Goal: Task Accomplishment & Management: Manage account settings

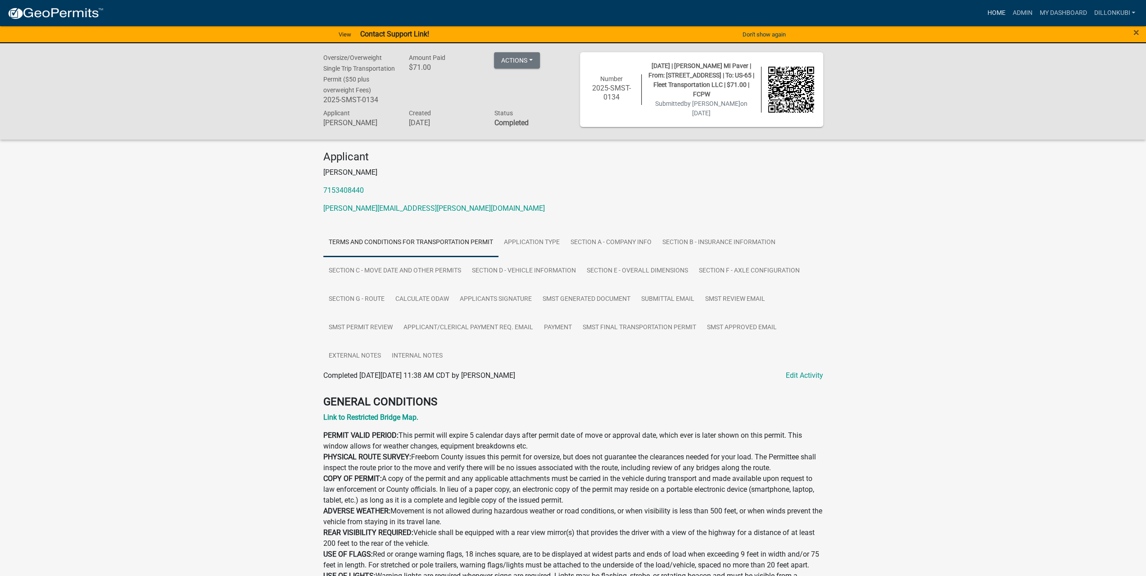
click at [994, 9] on link "Home" at bounding box center [996, 13] width 25 height 17
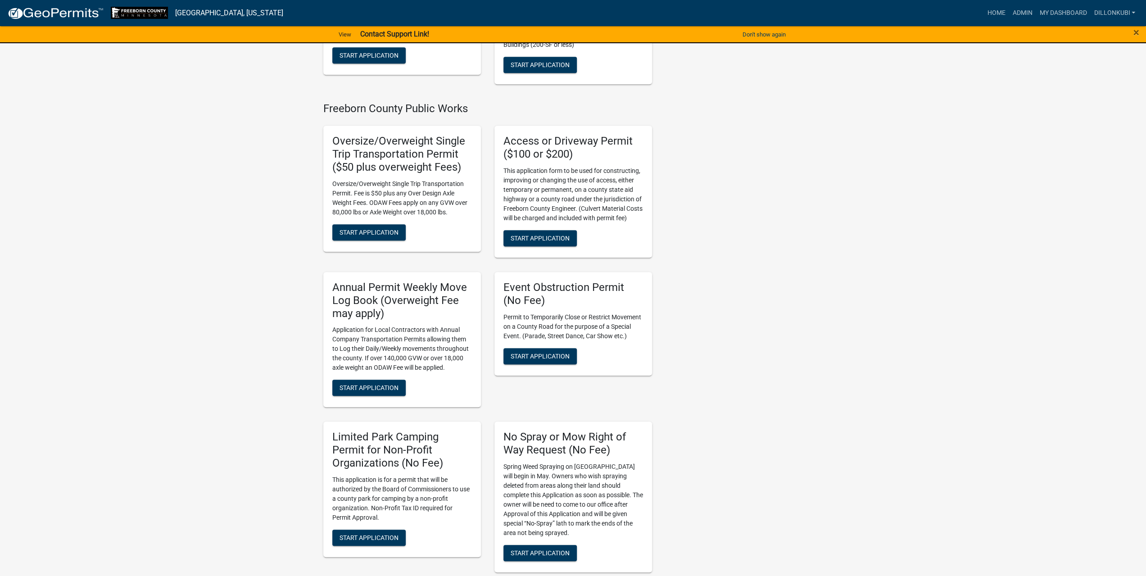
scroll to position [541, 0]
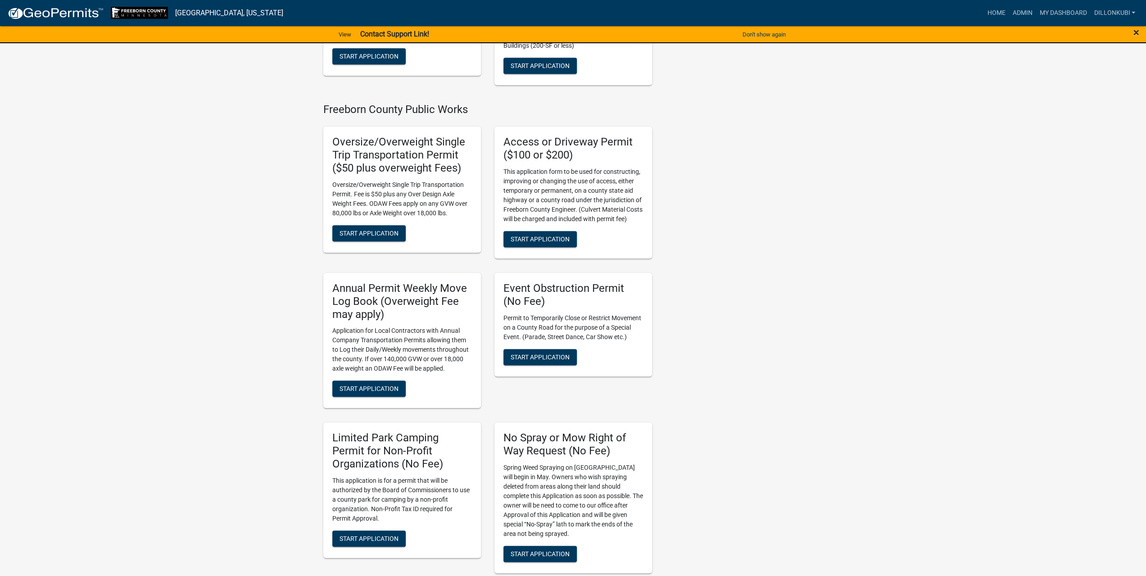
click at [1137, 31] on span "×" at bounding box center [1137, 32] width 6 height 13
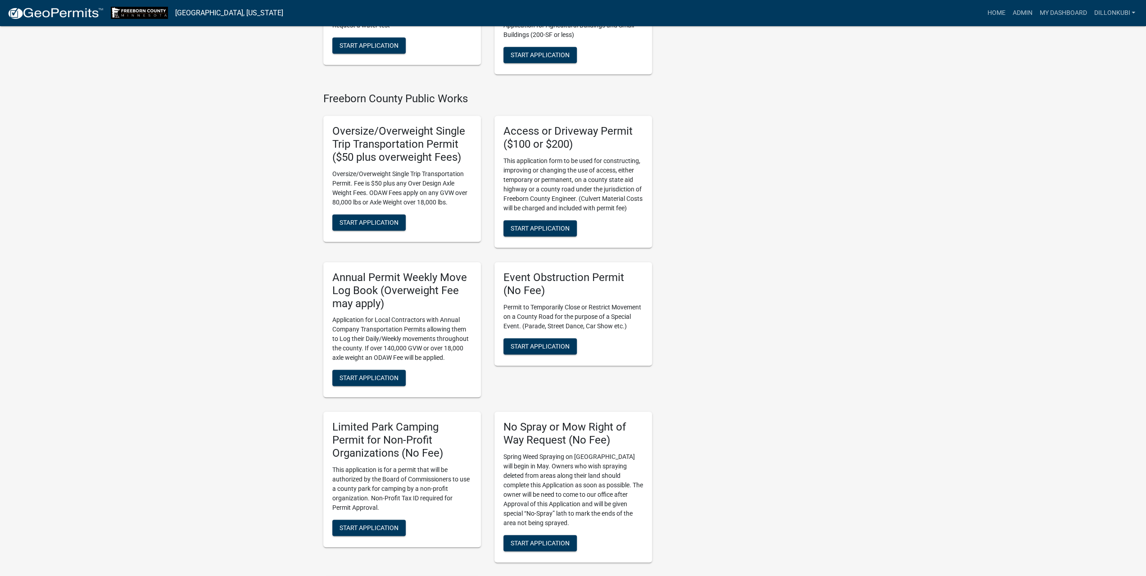
scroll to position [530, 0]
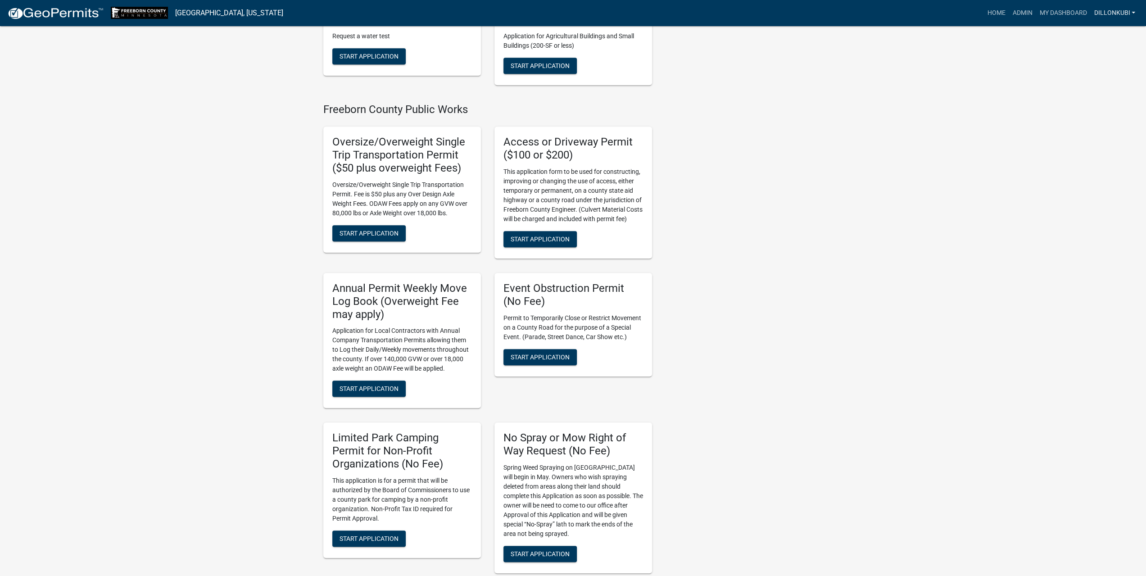
click at [1134, 17] on link "dillonkubi" at bounding box center [1115, 13] width 49 height 17
click at [1053, 168] on div "My Applications Show More There are no applications Environmental Services Buil…" at bounding box center [573, 277] width 1146 height 1614
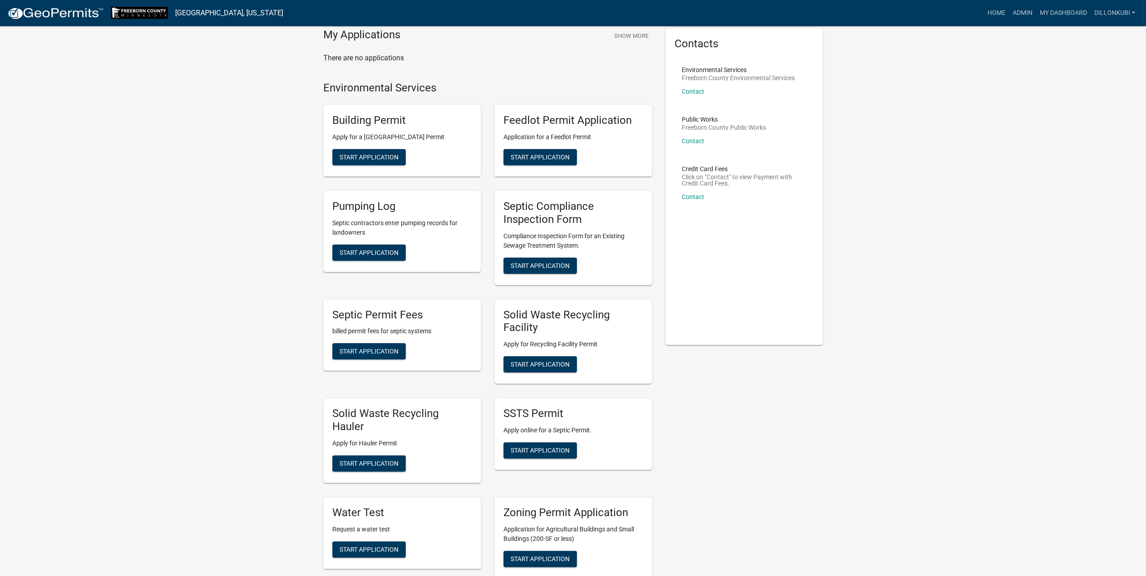
scroll to position [45, 0]
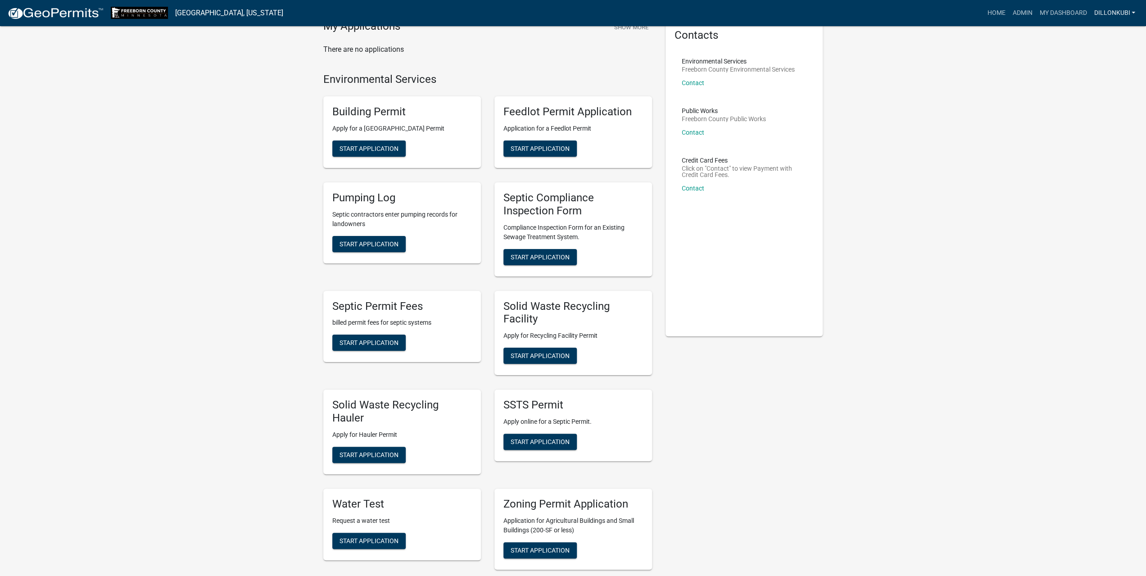
click at [1126, 14] on link "dillonkubi" at bounding box center [1115, 13] width 49 height 17
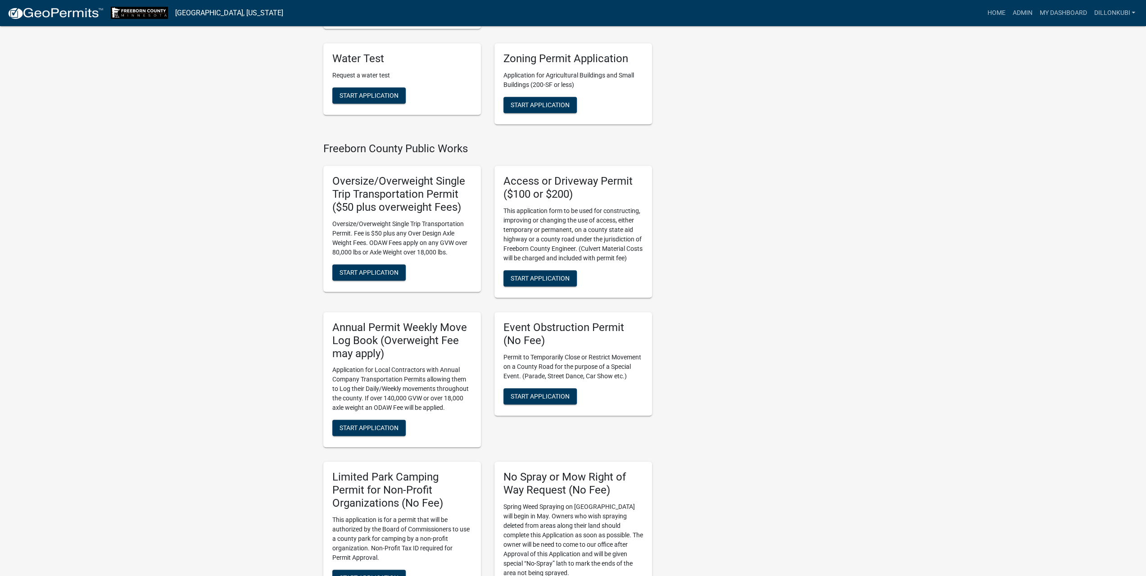
scroll to position [450, 0]
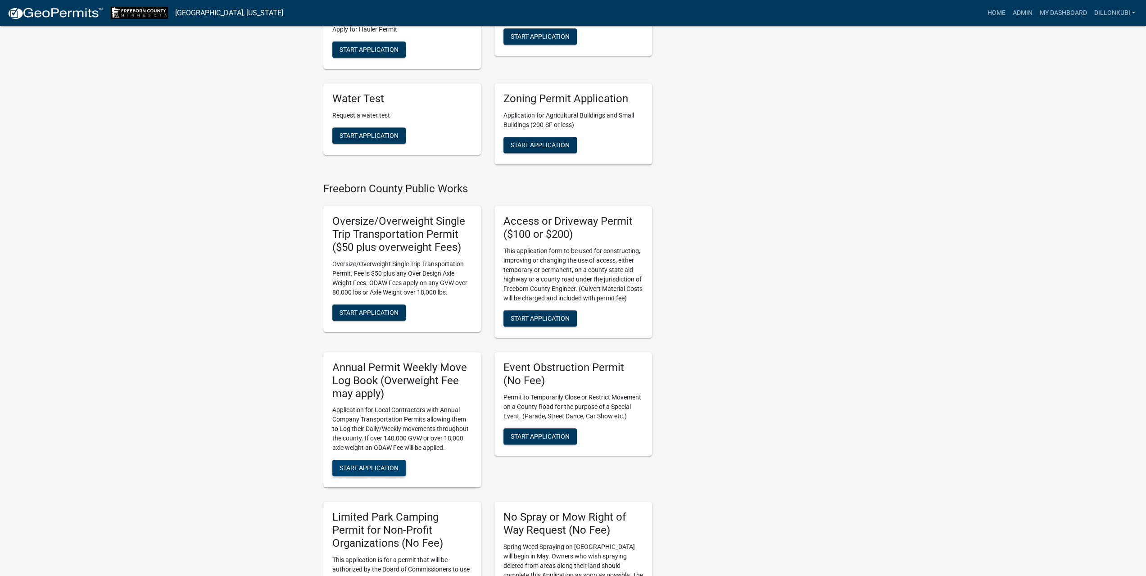
click at [380, 468] on span "Start Application" at bounding box center [369, 467] width 59 height 7
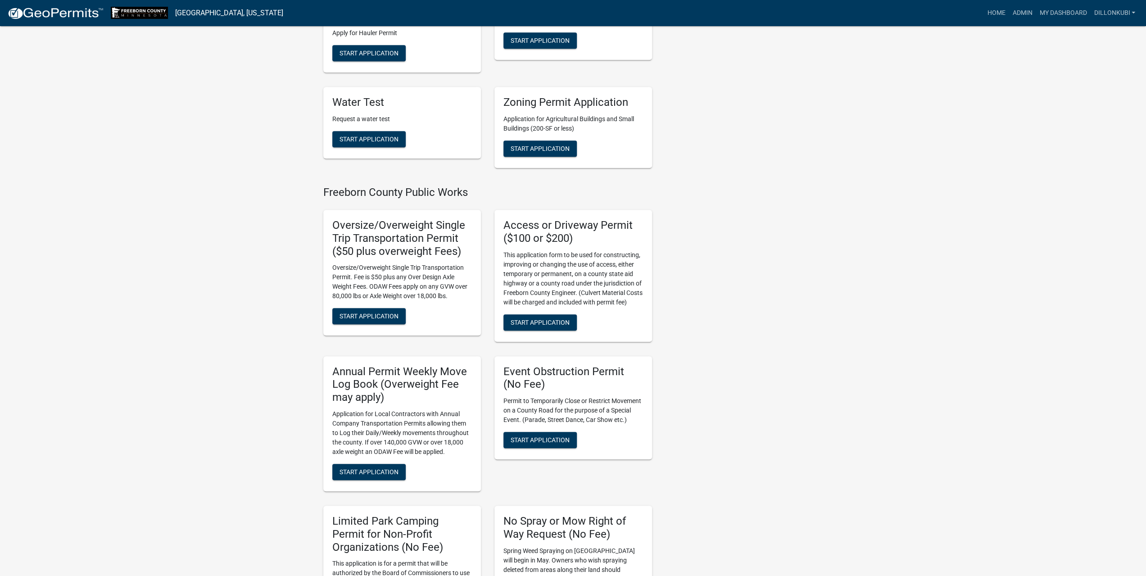
scroll to position [631, 0]
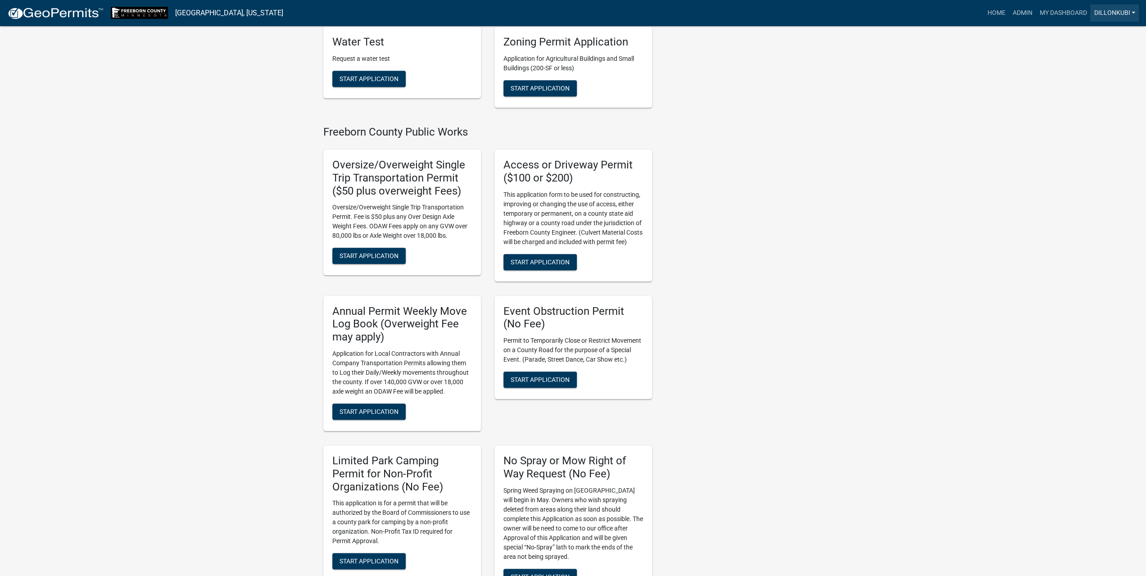
click at [1115, 21] on link "dillonkubi" at bounding box center [1115, 13] width 49 height 17
click at [948, 117] on div "My Applications Show More Annual Permit Weekly Move Log Book (Overweight Fee ma…" at bounding box center [573, 238] width 1146 height 1738
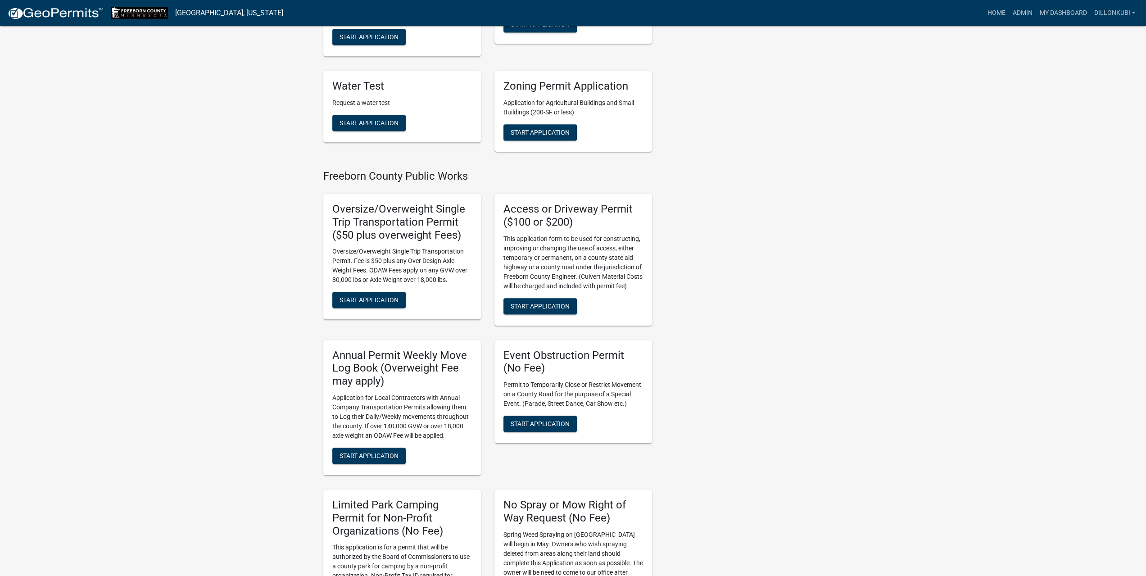
scroll to position [586, 0]
click at [1115, 11] on link "dillonkubi" at bounding box center [1115, 13] width 49 height 17
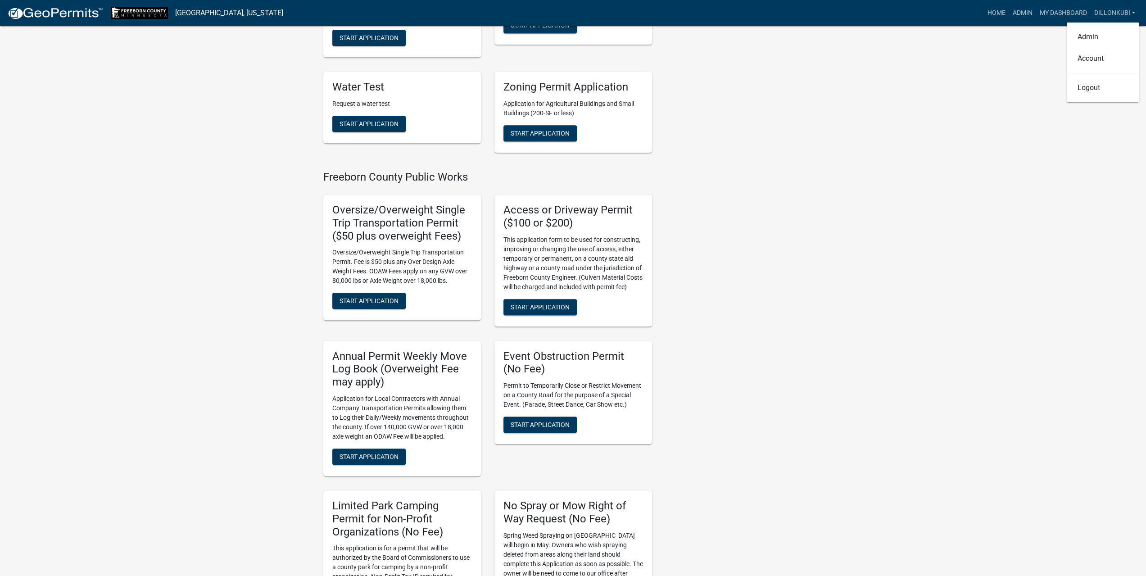
drag, startPoint x: 951, startPoint y: 131, endPoint x: 963, endPoint y: 119, distance: 16.9
click at [951, 132] on div "My Applications Show More Annual Permit Weekly Move Log Book (Overweight Fee ma…" at bounding box center [573, 283] width 1146 height 1738
click at [1128, 16] on link "dillonkubi" at bounding box center [1115, 13] width 49 height 17
click at [841, 89] on div "My Applications Show More Annual Permit Weekly Move Log Book (Overweight Fee ma…" at bounding box center [573, 283] width 1146 height 1738
click at [1130, 14] on link "dillonkubi" at bounding box center [1115, 13] width 49 height 17
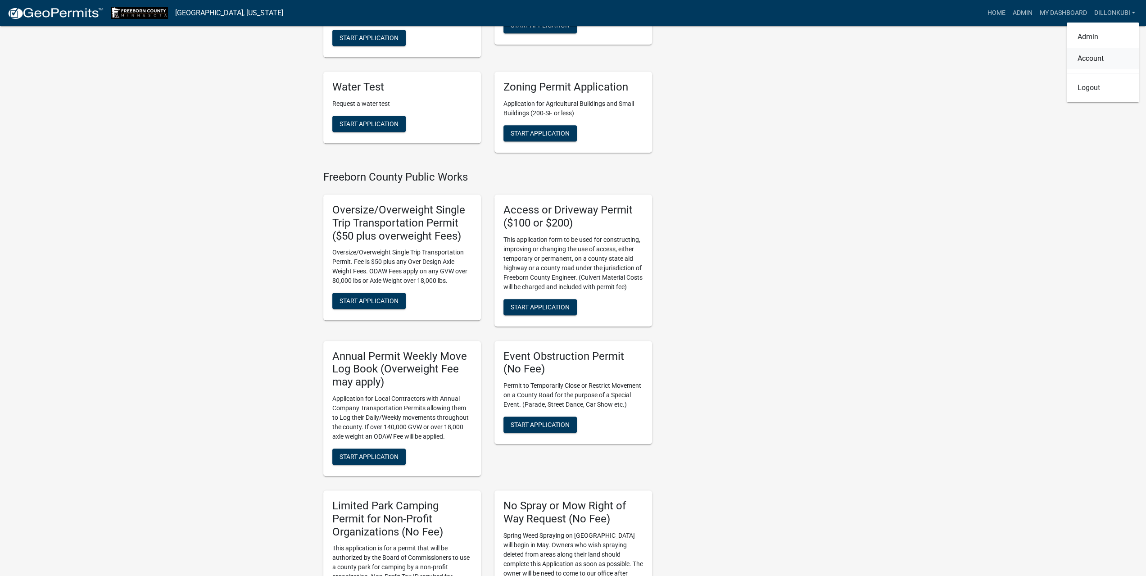
click at [1113, 61] on link "Account" at bounding box center [1103, 59] width 72 height 22
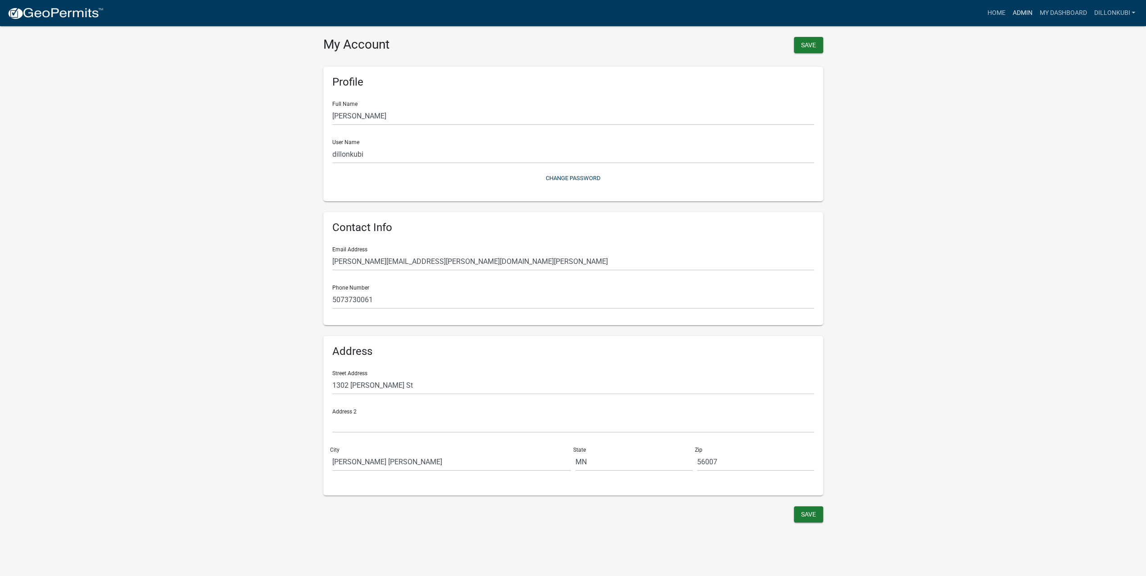
click at [1019, 12] on link "Admin" at bounding box center [1022, 13] width 27 height 17
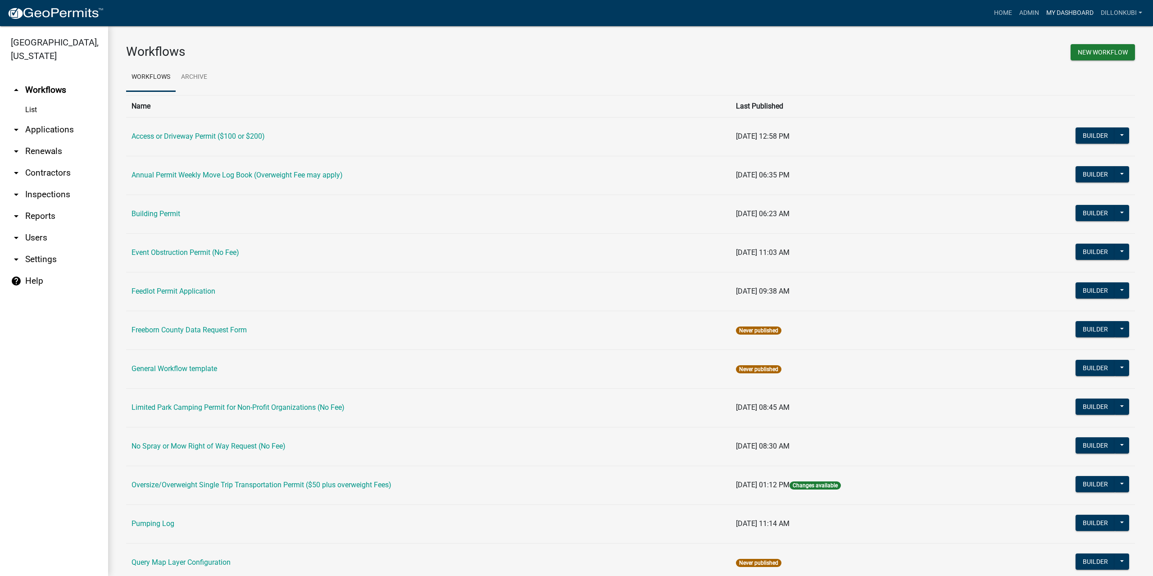
click at [1060, 8] on link "My Dashboard" at bounding box center [1070, 13] width 55 height 17
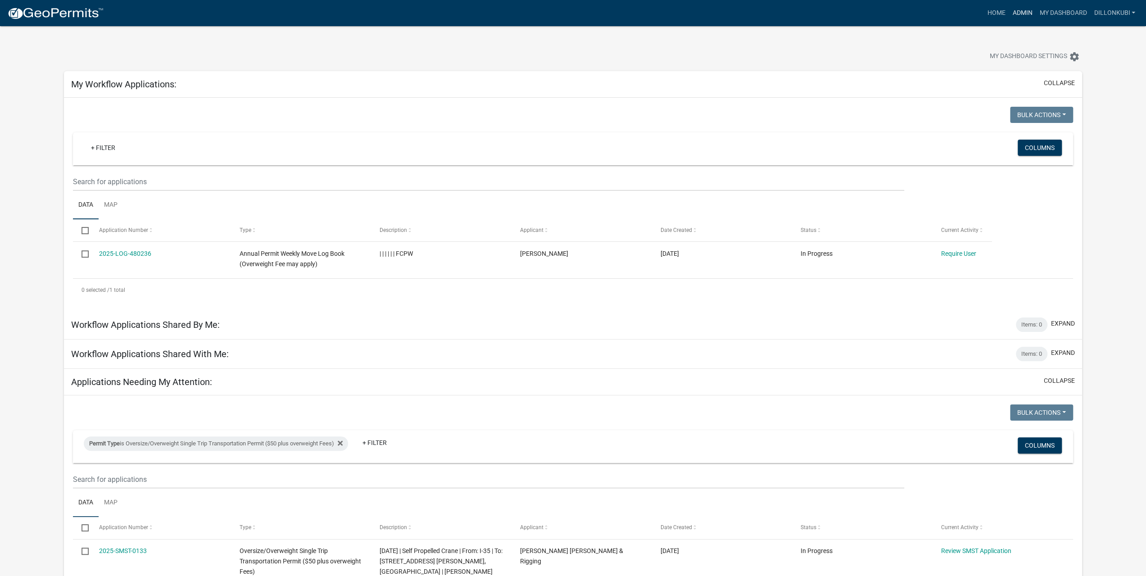
click at [1019, 12] on link "Admin" at bounding box center [1022, 13] width 27 height 17
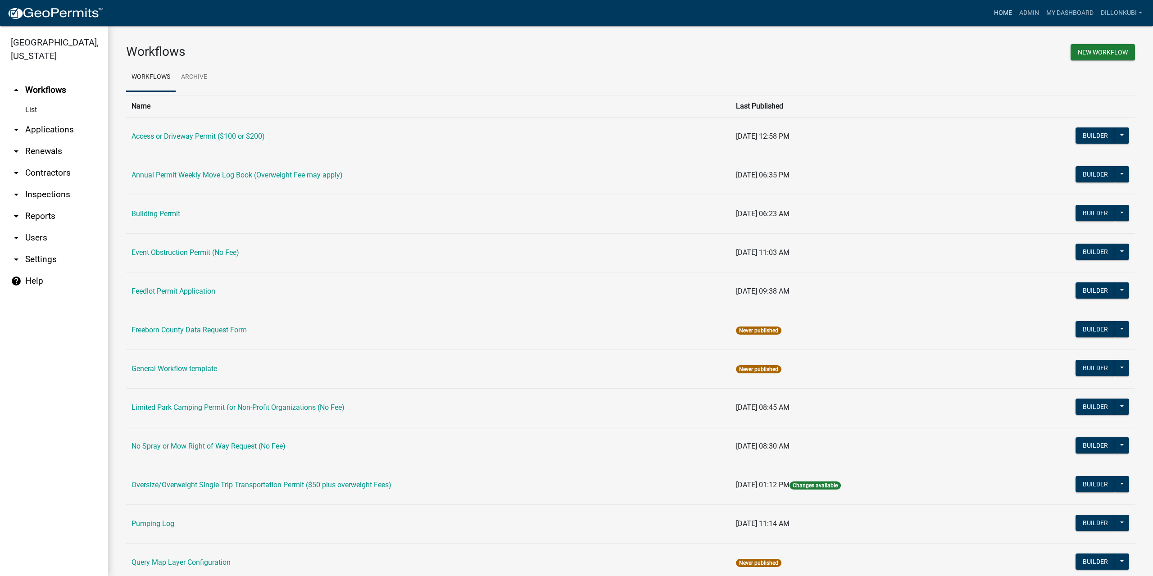
click at [1006, 12] on link "Home" at bounding box center [1003, 13] width 25 height 17
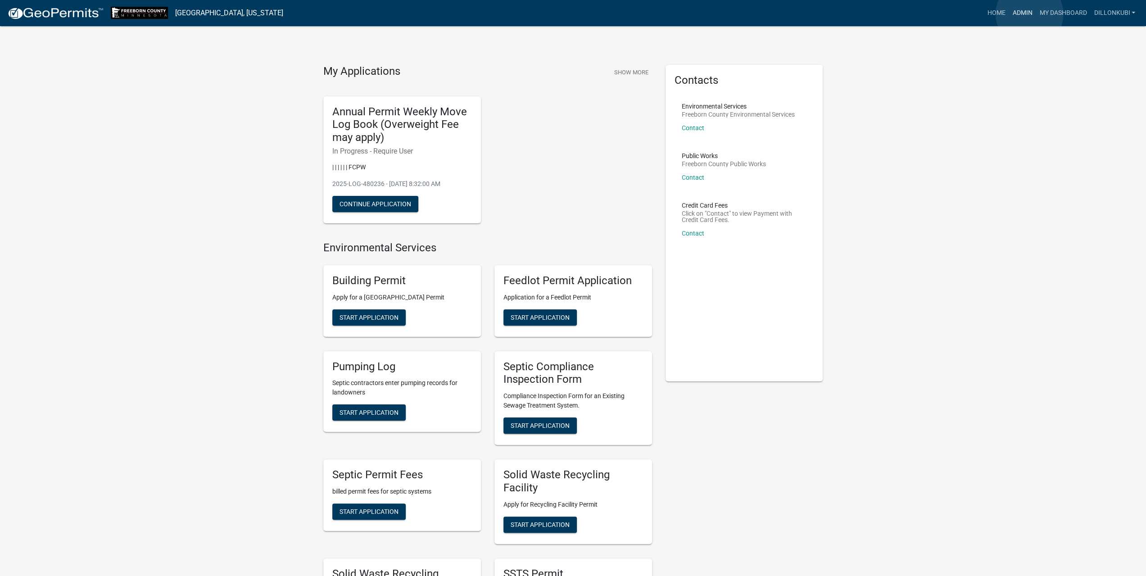
click at [1030, 14] on link "Admin" at bounding box center [1022, 13] width 27 height 17
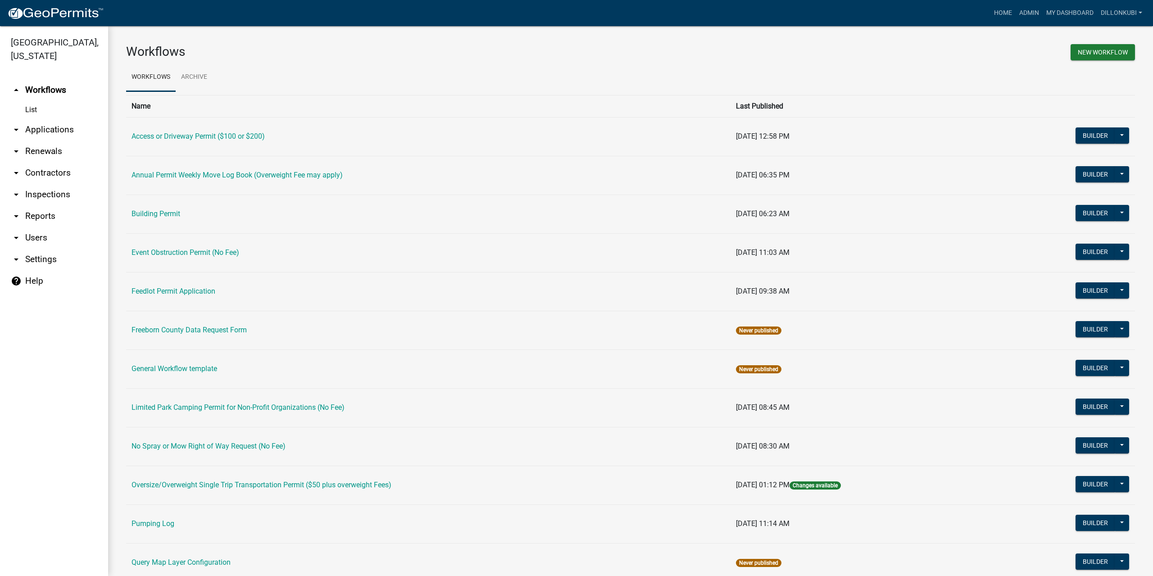
click at [23, 174] on link "arrow_drop_down Contractors" at bounding box center [54, 173] width 108 height 22
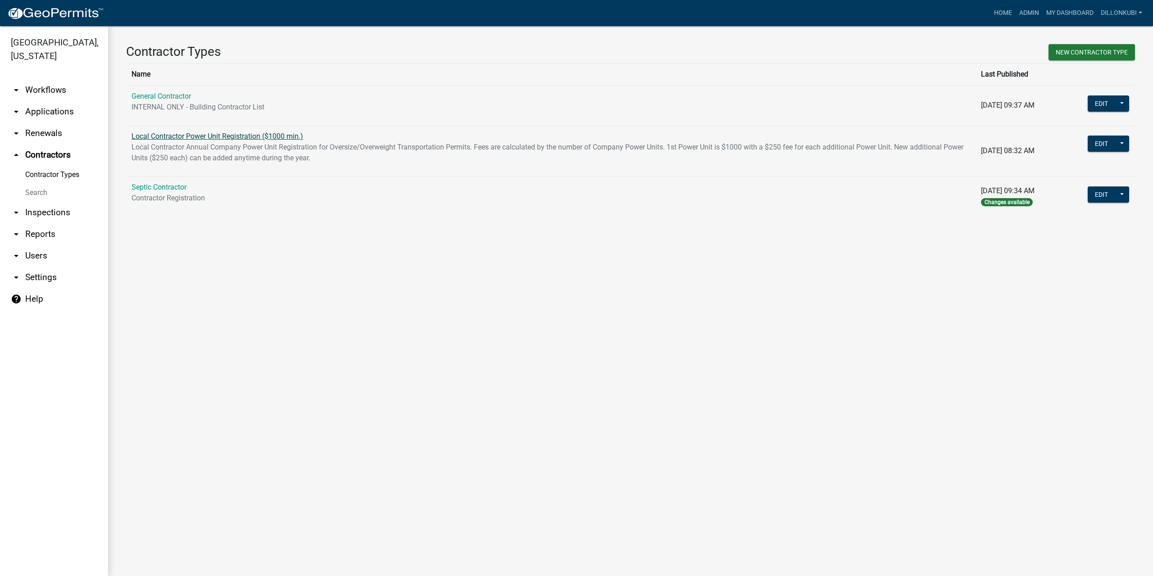
click at [177, 138] on link "Local Contractor Power Unit Registration ($1000 min.)" at bounding box center [218, 136] width 172 height 9
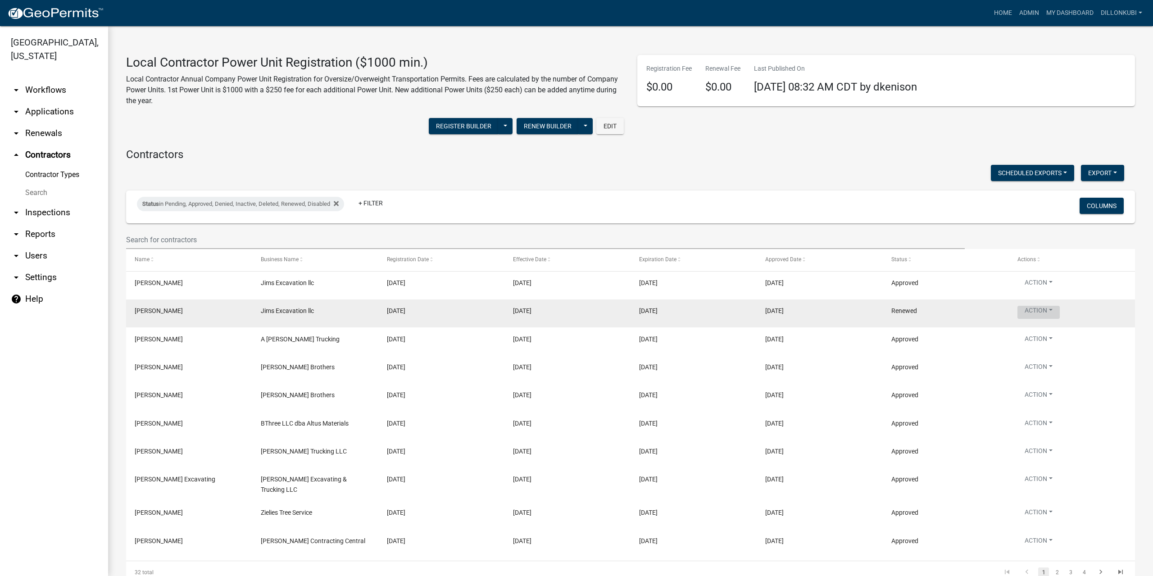
click at [1051, 312] on button "Action" at bounding box center [1039, 312] width 42 height 13
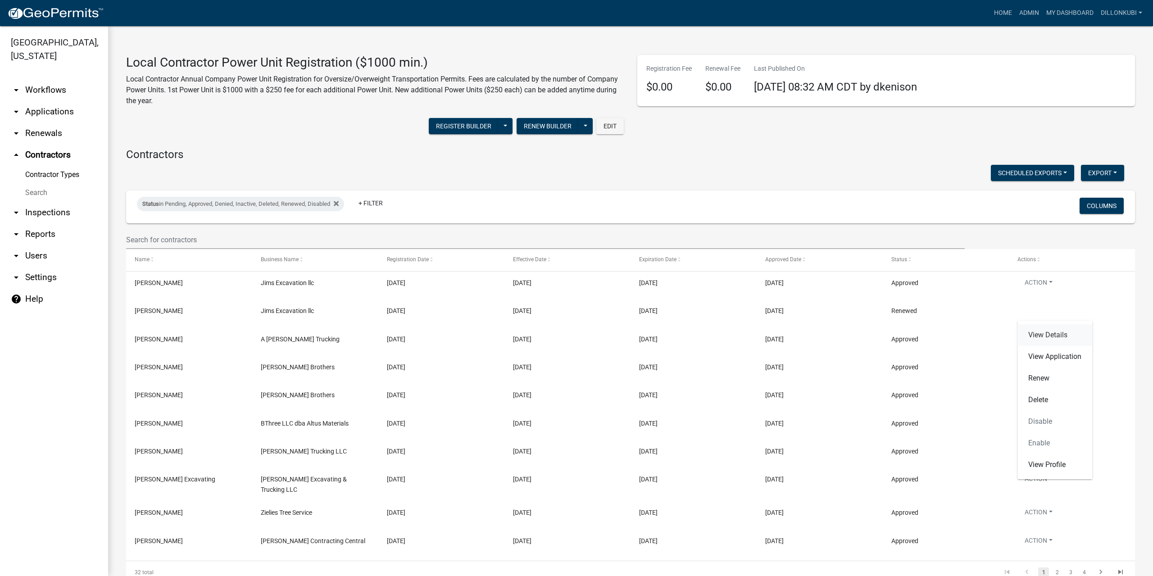
click at [1050, 332] on link "View Details" at bounding box center [1055, 335] width 75 height 22
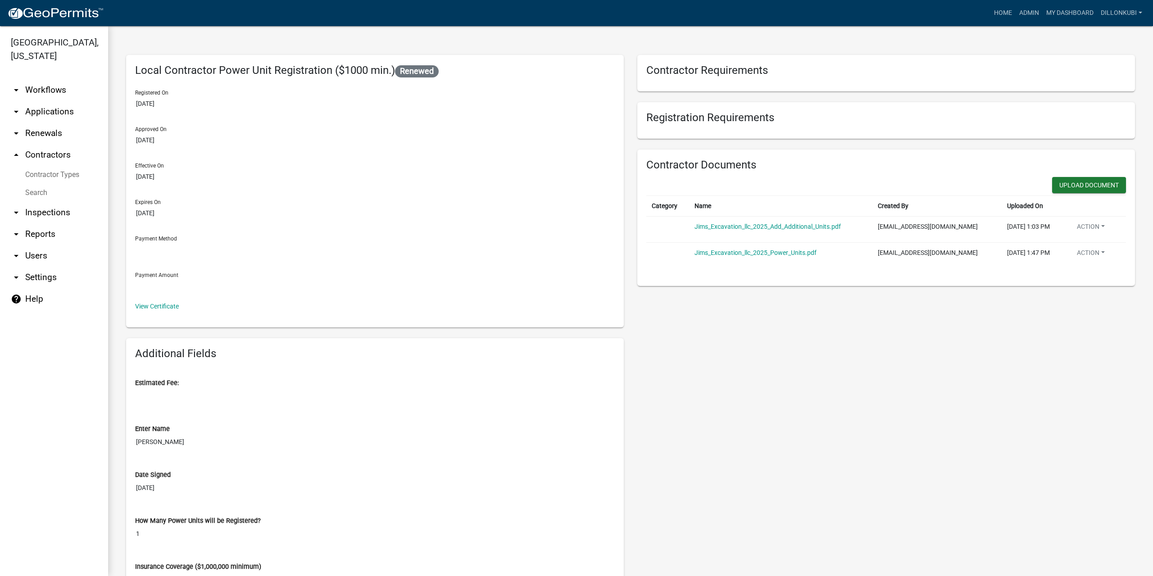
click at [50, 174] on link "Contractor Types" at bounding box center [54, 175] width 108 height 18
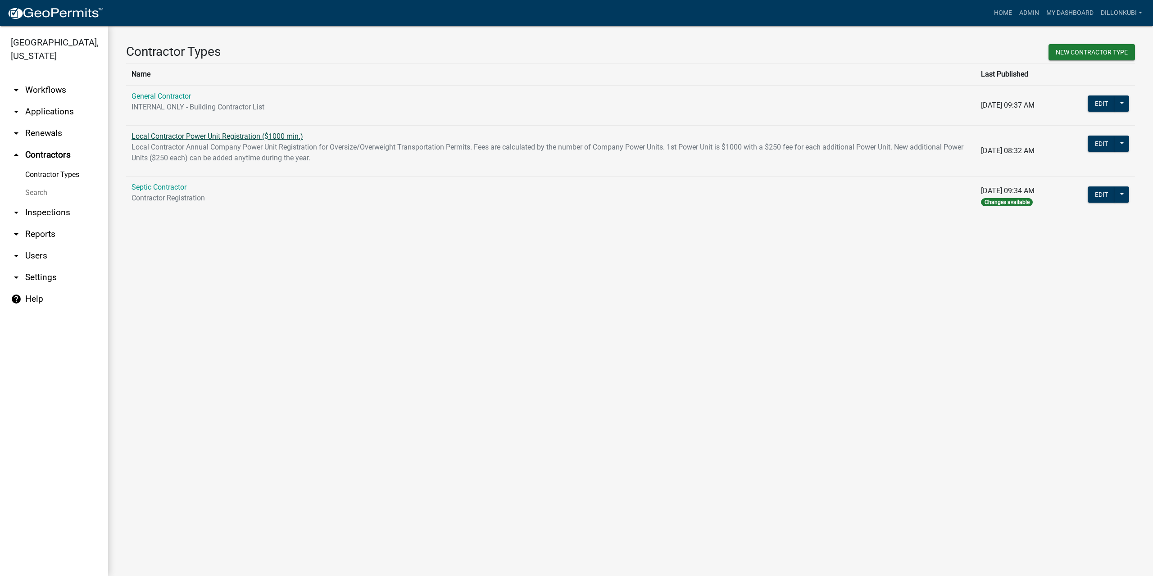
click at [169, 135] on link "Local Contractor Power Unit Registration ($1000 min.)" at bounding box center [218, 136] width 172 height 9
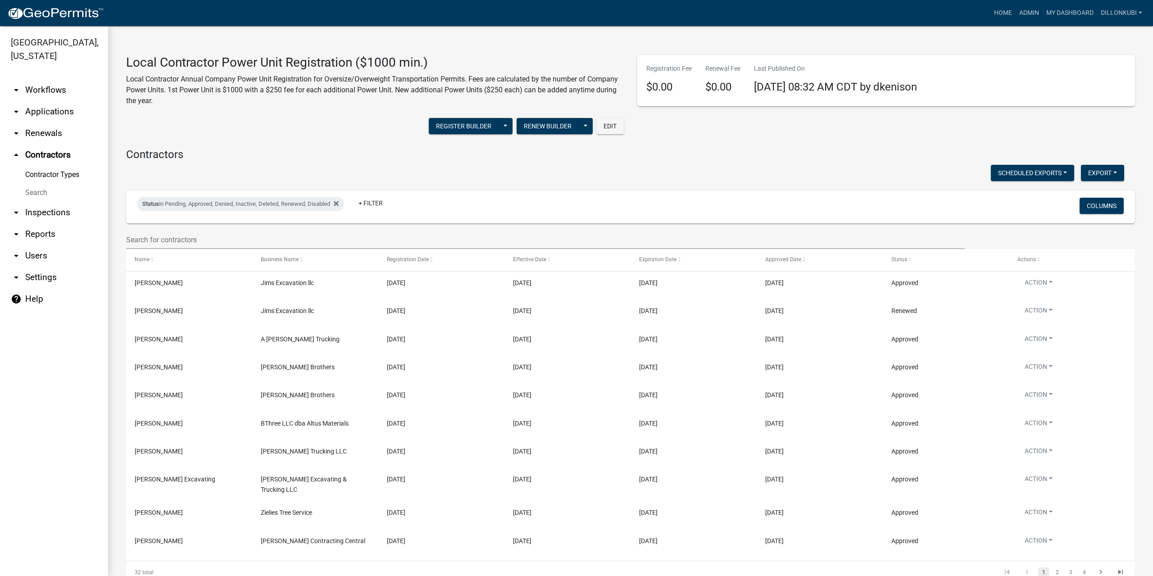
scroll to position [45, 0]
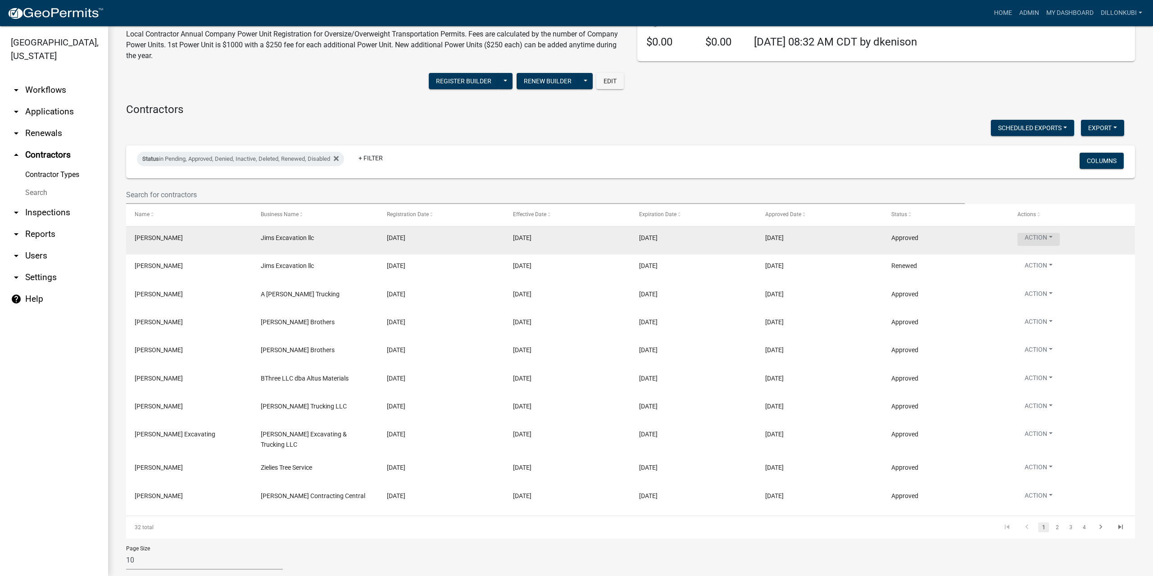
click at [1056, 236] on button "Action" at bounding box center [1039, 239] width 42 height 13
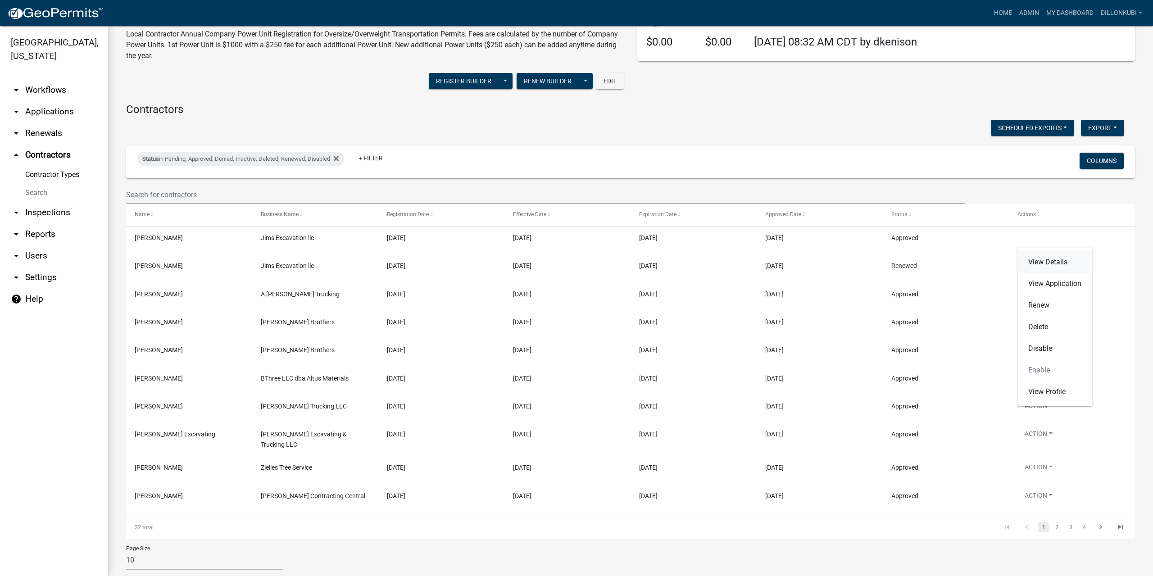
click at [1051, 261] on link "View Details" at bounding box center [1055, 262] width 75 height 22
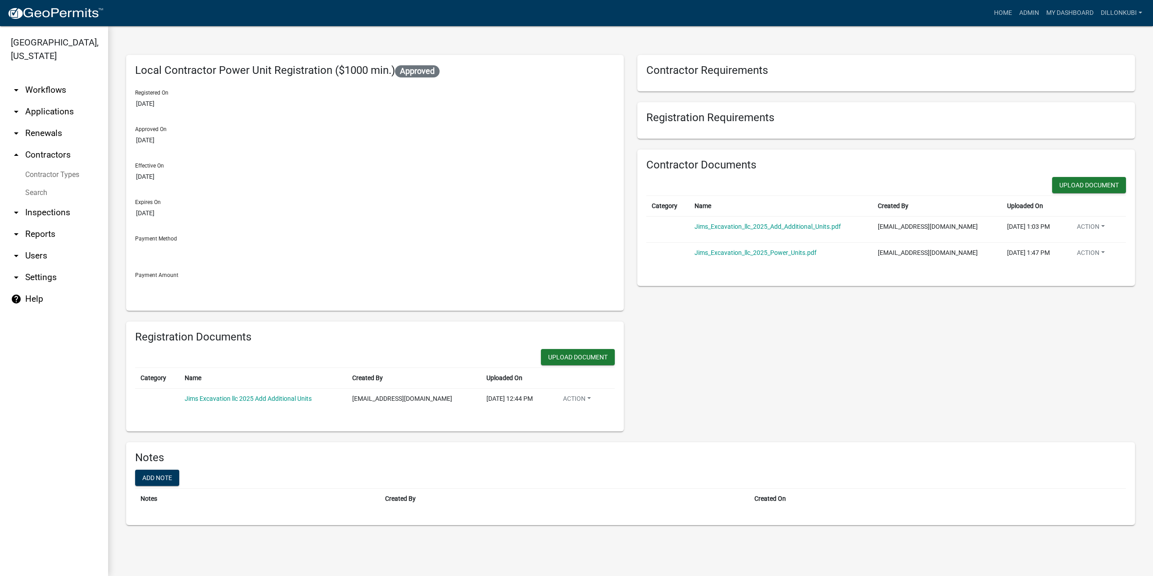
click at [50, 173] on link "Contractor Types" at bounding box center [54, 175] width 108 height 18
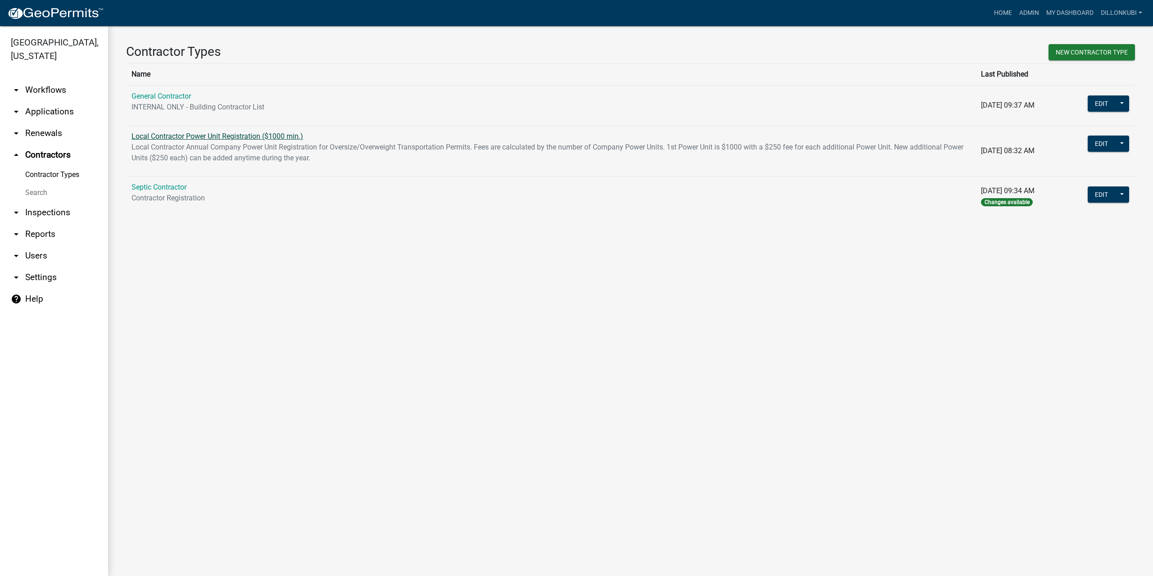
click at [164, 135] on link "Local Contractor Power Unit Registration ($1000 min.)" at bounding box center [218, 136] width 172 height 9
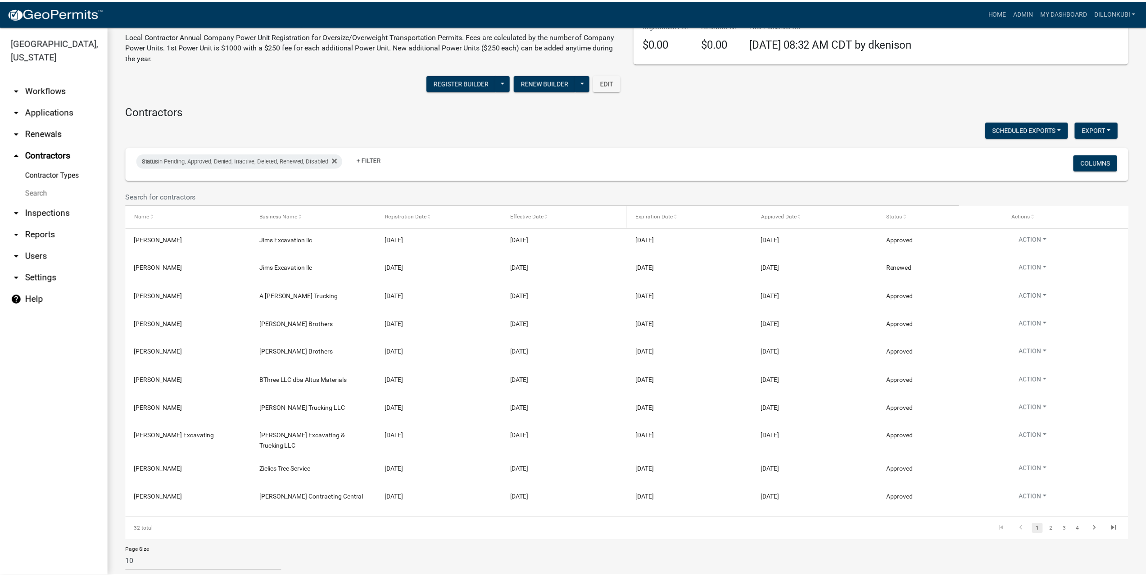
scroll to position [45, 0]
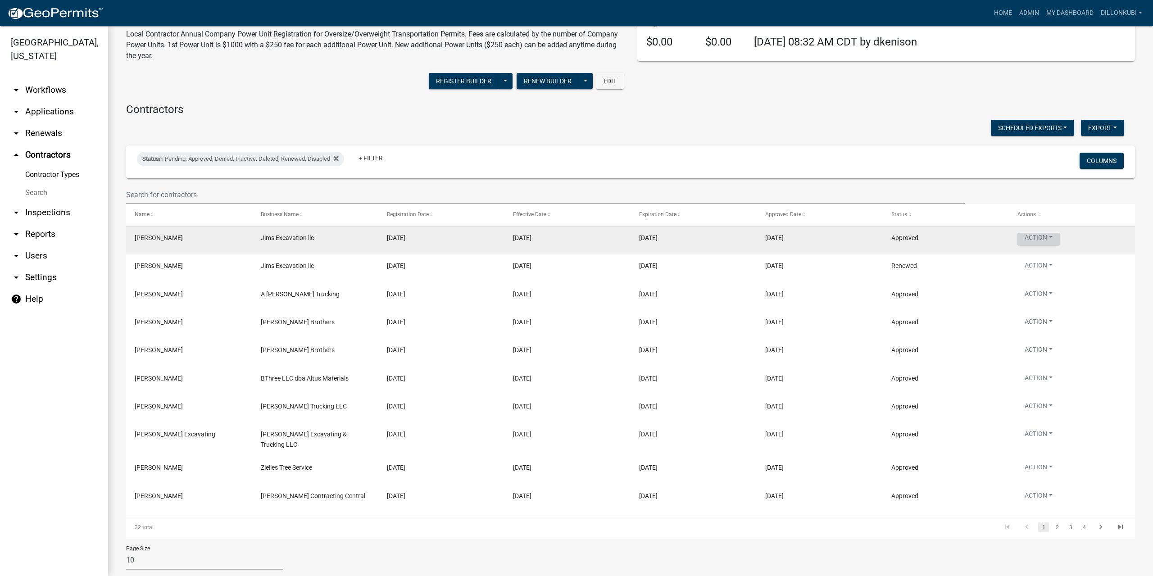
click at [1049, 237] on button "Action" at bounding box center [1039, 239] width 42 height 13
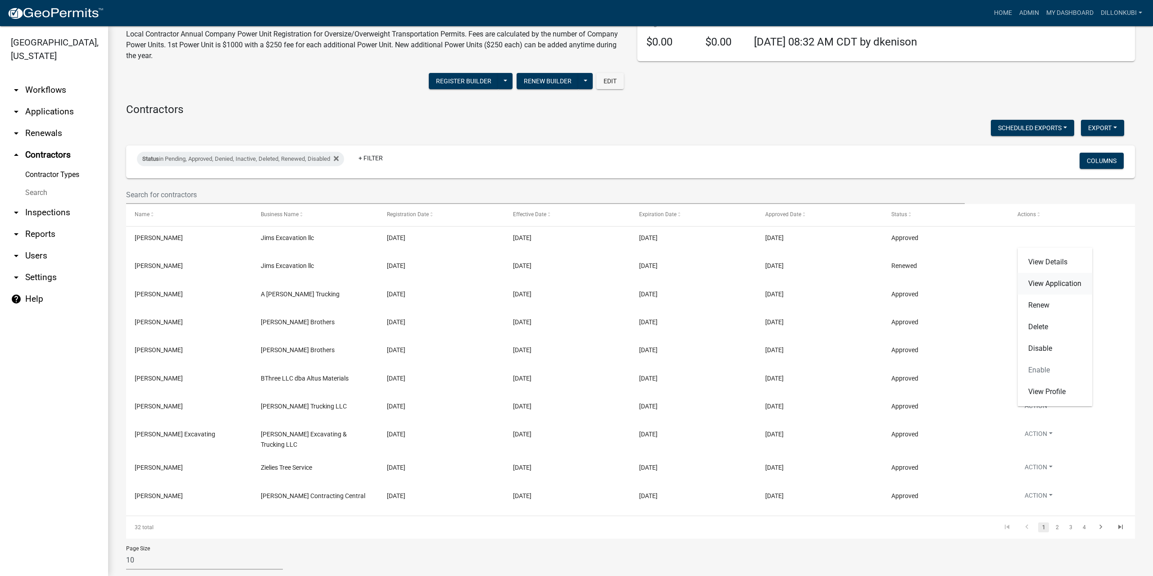
click at [1060, 280] on link "View Application" at bounding box center [1055, 284] width 75 height 22
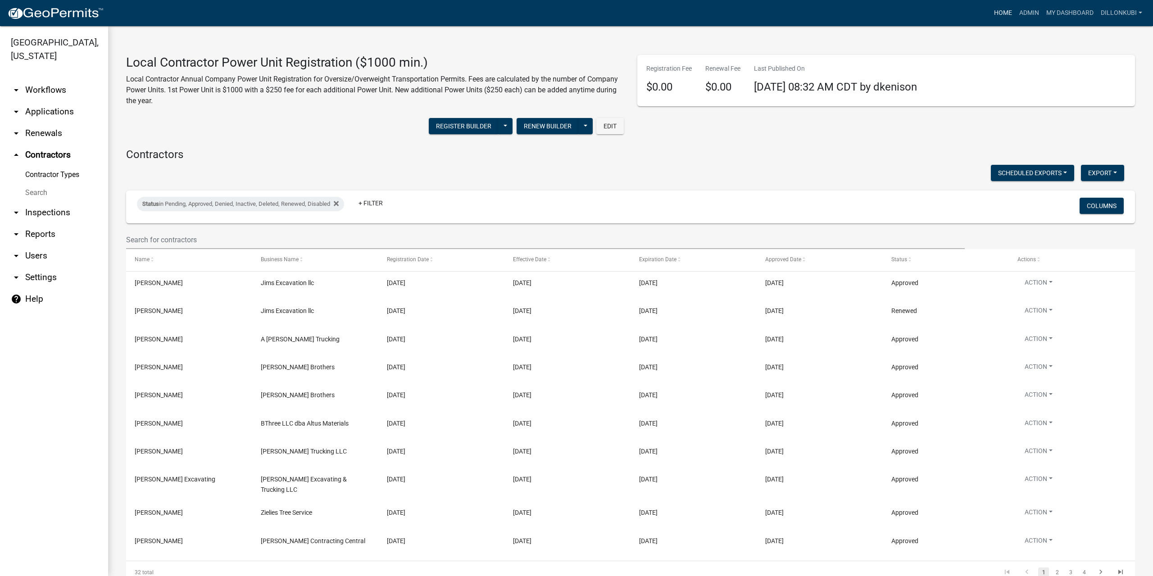
click at [1008, 20] on link "Home" at bounding box center [1003, 13] width 25 height 17
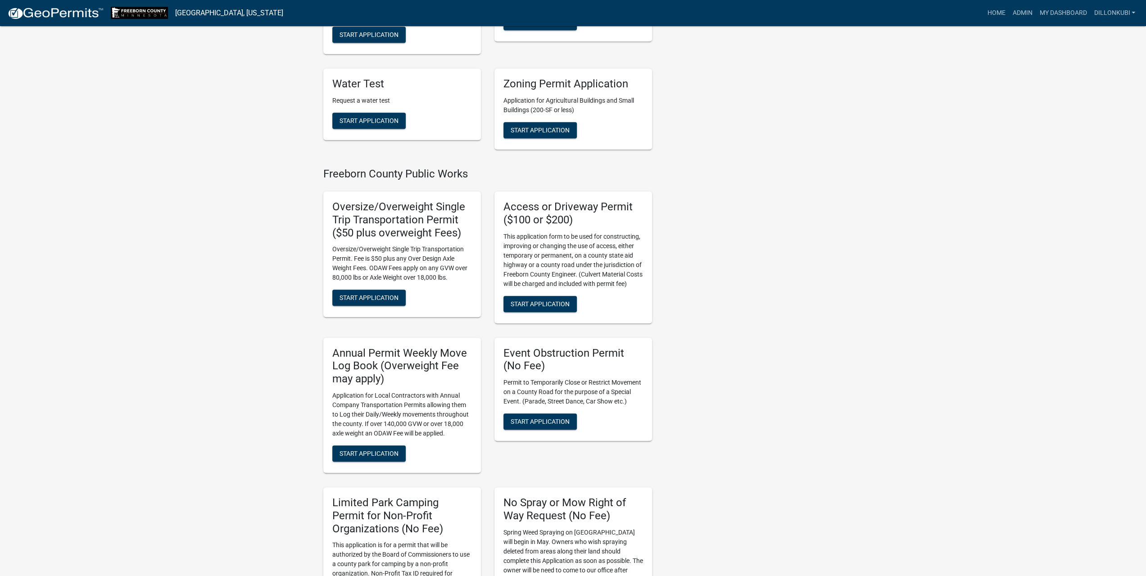
scroll to position [631, 0]
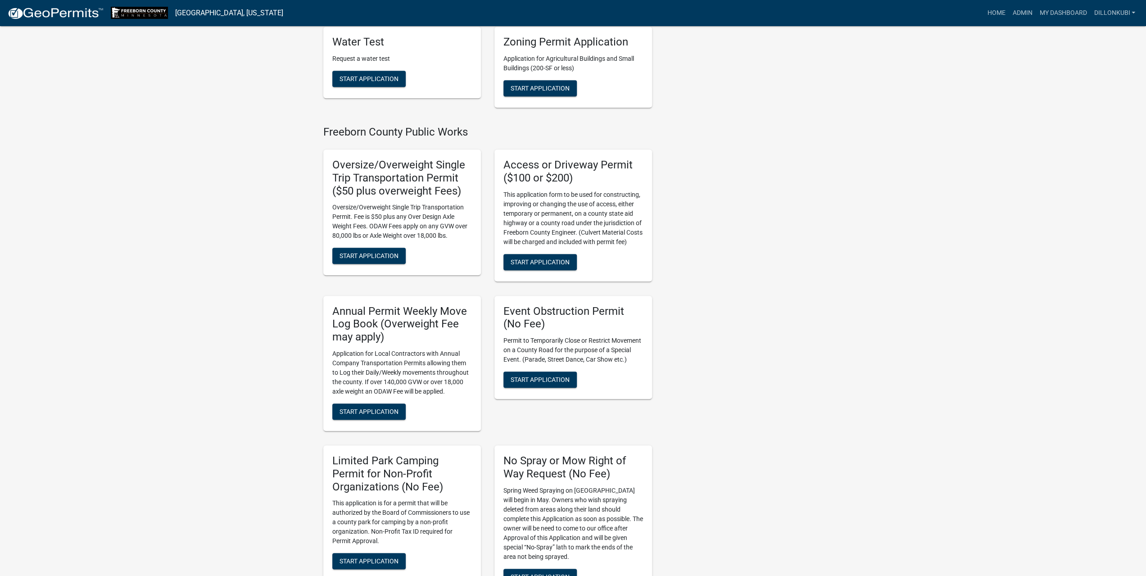
click at [389, 194] on h5 "Oversize/Overweight Single Trip Transportation Permit ($50 plus overweight Fees)" at bounding box center [402, 178] width 140 height 39
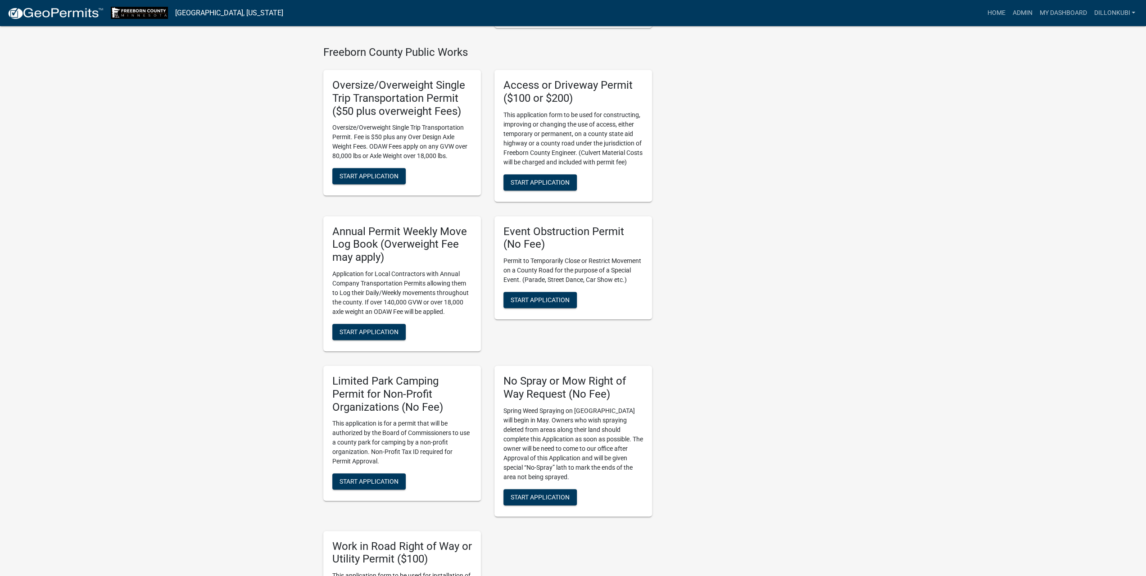
scroll to position [711, 0]
click at [1015, 10] on link "Admin" at bounding box center [1022, 13] width 27 height 17
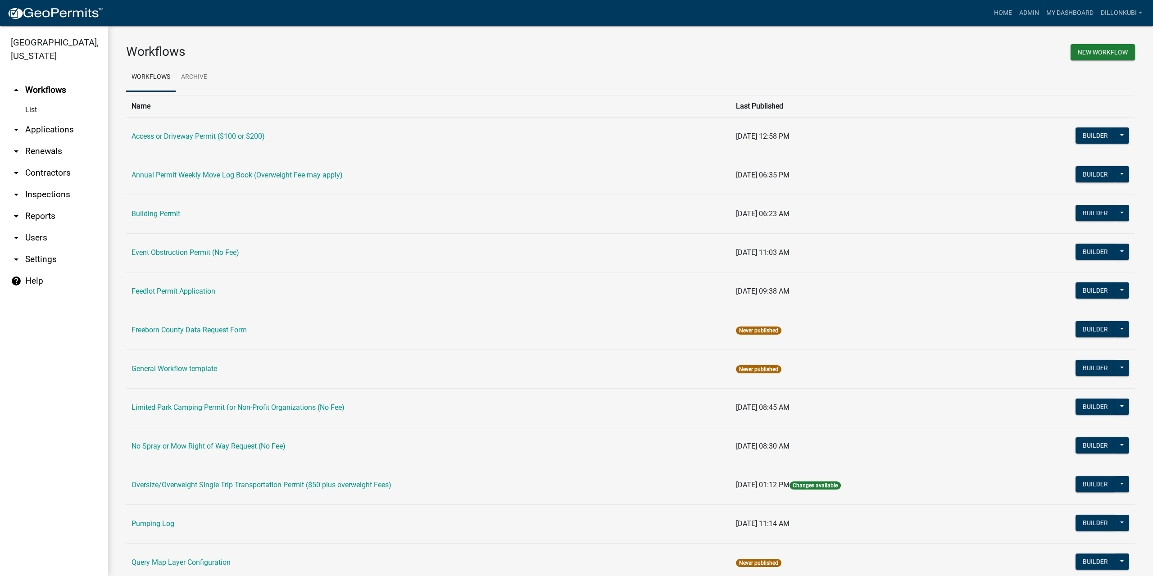
click at [54, 174] on link "arrow_drop_down Contractors" at bounding box center [54, 173] width 108 height 22
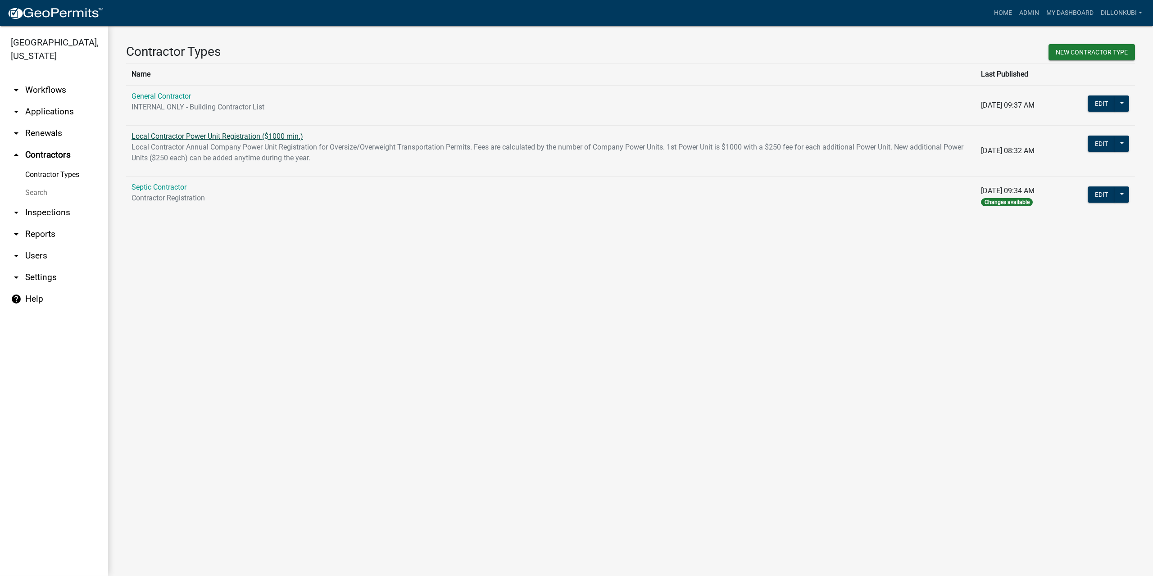
click at [153, 139] on link "Local Contractor Power Unit Registration ($1000 min.)" at bounding box center [218, 136] width 172 height 9
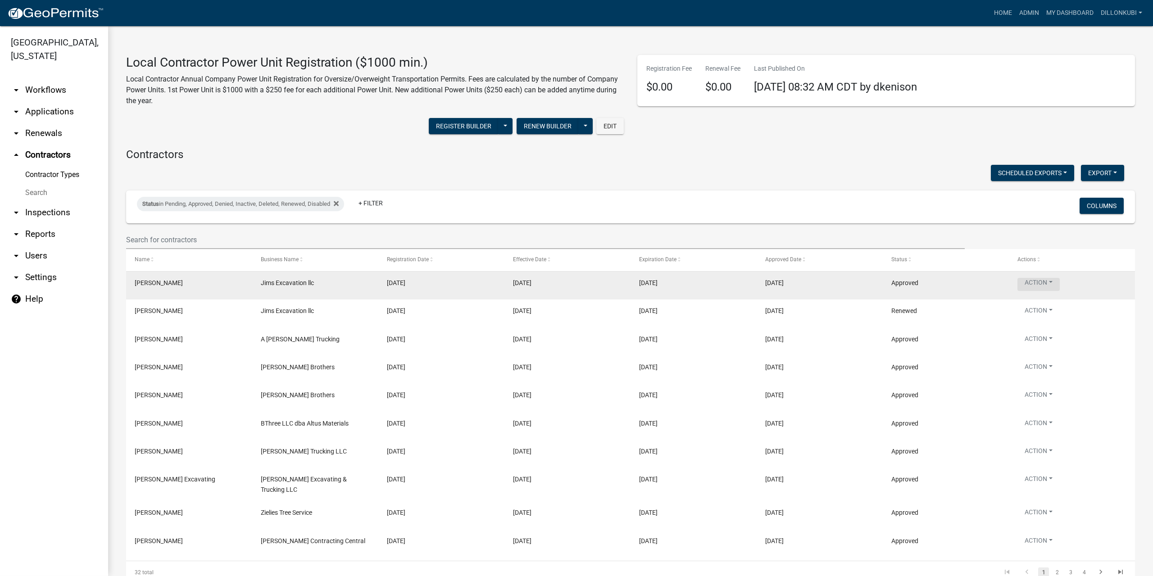
click at [1058, 283] on button "Action" at bounding box center [1039, 284] width 42 height 13
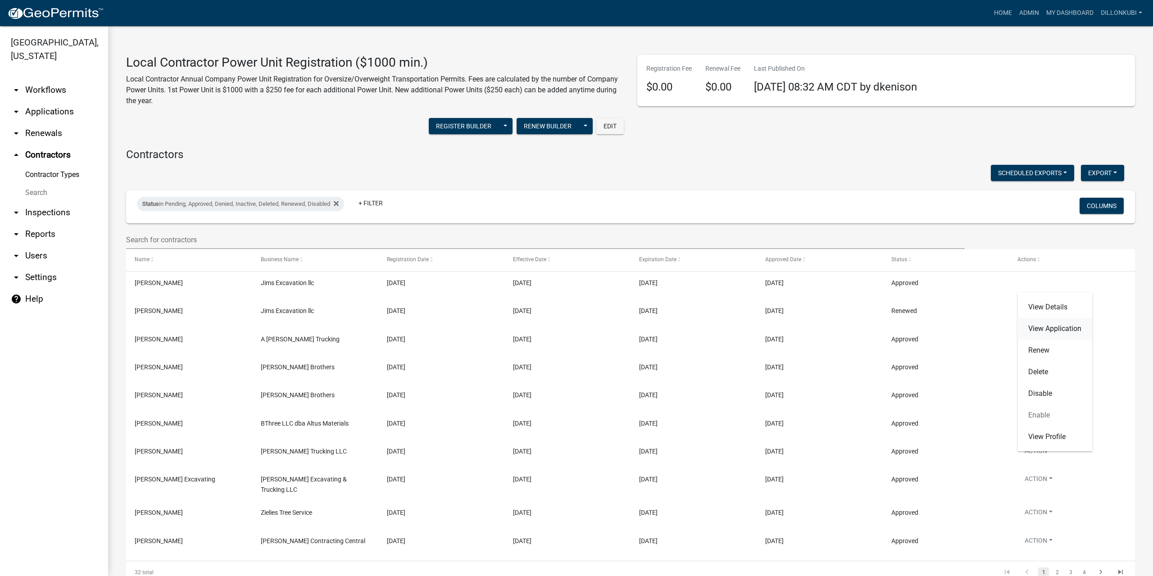
click at [1056, 329] on link "View Application" at bounding box center [1055, 329] width 75 height 22
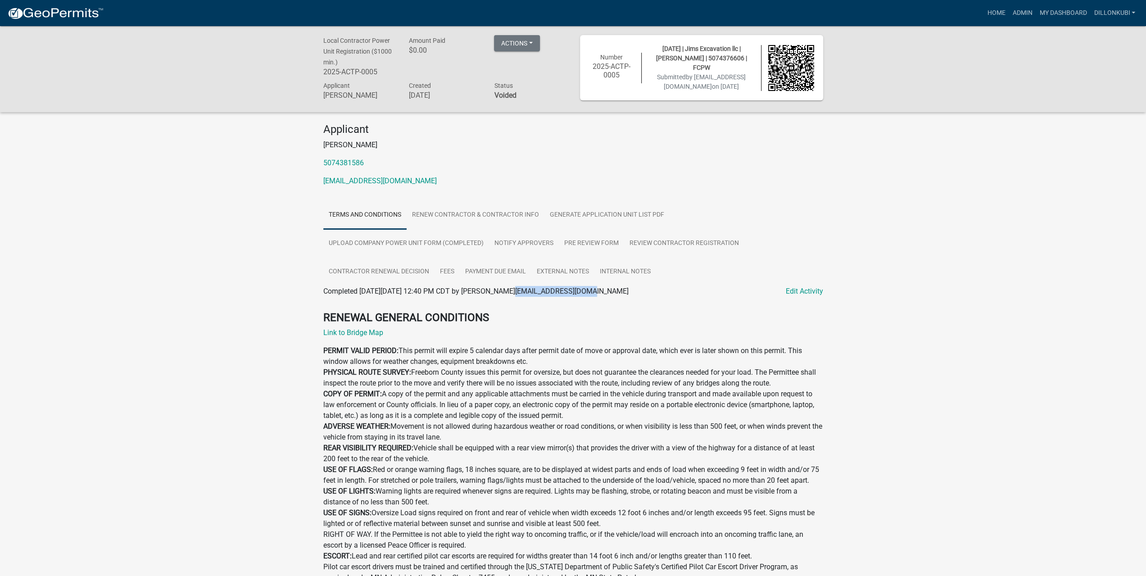
drag, startPoint x: 507, startPoint y: 293, endPoint x: 576, endPoint y: 293, distance: 68.9
click at [576, 293] on span "Completed On Monday, May 19, 2025 at 12:40 PM CDT by jimsdiggin@gmail.com" at bounding box center [475, 291] width 305 height 9
click at [581, 291] on span "Completed On Monday, May 19, 2025 at 12:40 PM CDT by jimsdiggin@gmail.com" at bounding box center [475, 291] width 305 height 9
drag, startPoint x: 583, startPoint y: 291, endPoint x: 508, endPoint y: 295, distance: 74.9
click at [508, 295] on div "Completed On Monday, May 19, 2025 at 12:40 PM CDT by jimsdiggin@gmail.com Edit …" at bounding box center [573, 291] width 500 height 11
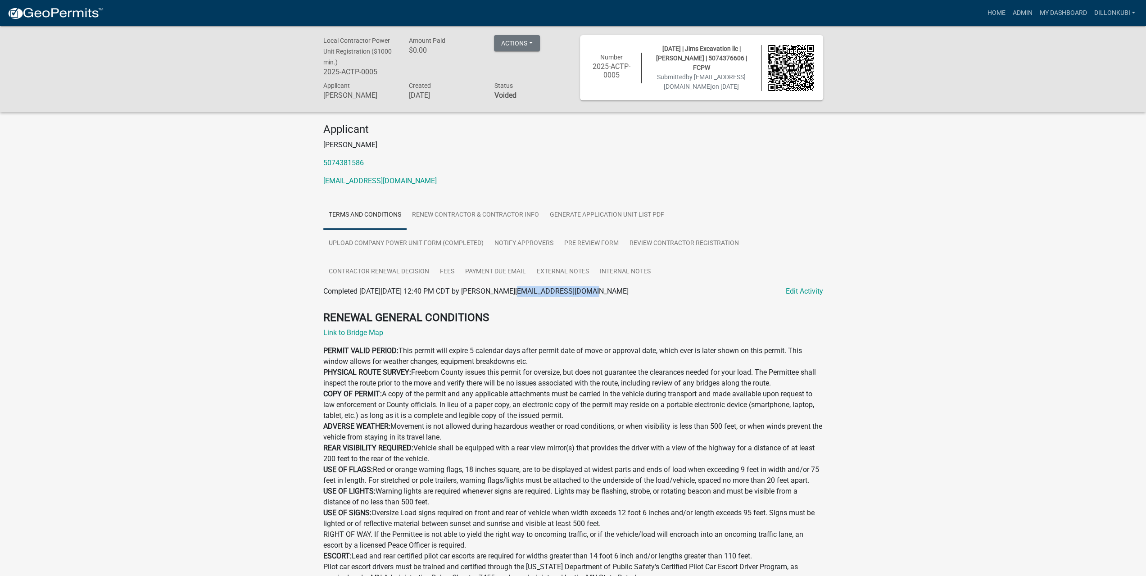
click at [525, 301] on div at bounding box center [574, 300] width 514 height 7
drag, startPoint x: 582, startPoint y: 292, endPoint x: 525, endPoint y: 305, distance: 58.1
click at [508, 296] on span "Completed On Monday, May 19, 2025 at 12:40 PM CDT by jimsdiggin@gmail.com" at bounding box center [475, 291] width 305 height 9
click at [526, 305] on div at bounding box center [574, 307] width 514 height 7
drag, startPoint x: 582, startPoint y: 293, endPoint x: 508, endPoint y: 296, distance: 73.5
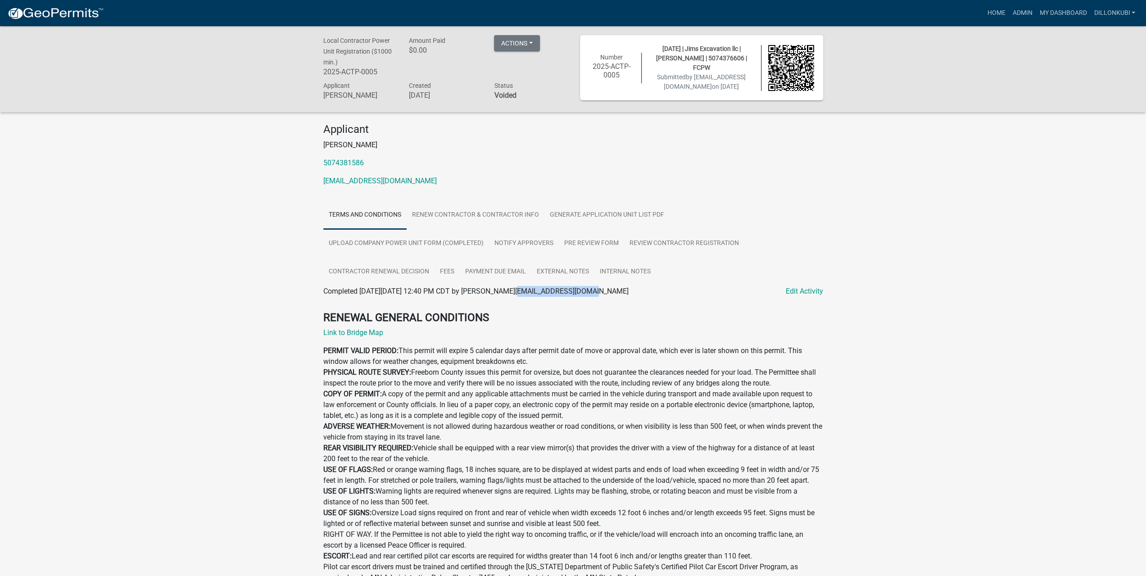
click at [508, 296] on div "Completed On Monday, May 19, 2025 at 12:40 PM CDT by jimsdiggin@gmail.com Edit …" at bounding box center [573, 291] width 500 height 11
click at [537, 298] on div at bounding box center [574, 300] width 514 height 7
click at [1018, 10] on link "Admin" at bounding box center [1022, 13] width 27 height 17
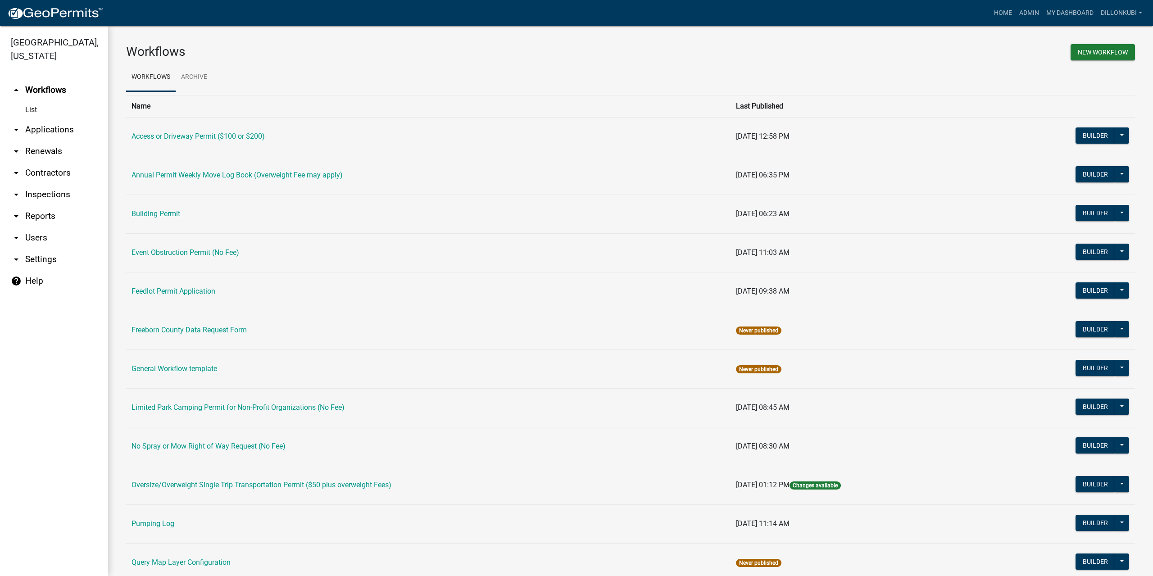
click at [55, 174] on link "arrow_drop_down Contractors" at bounding box center [54, 173] width 108 height 22
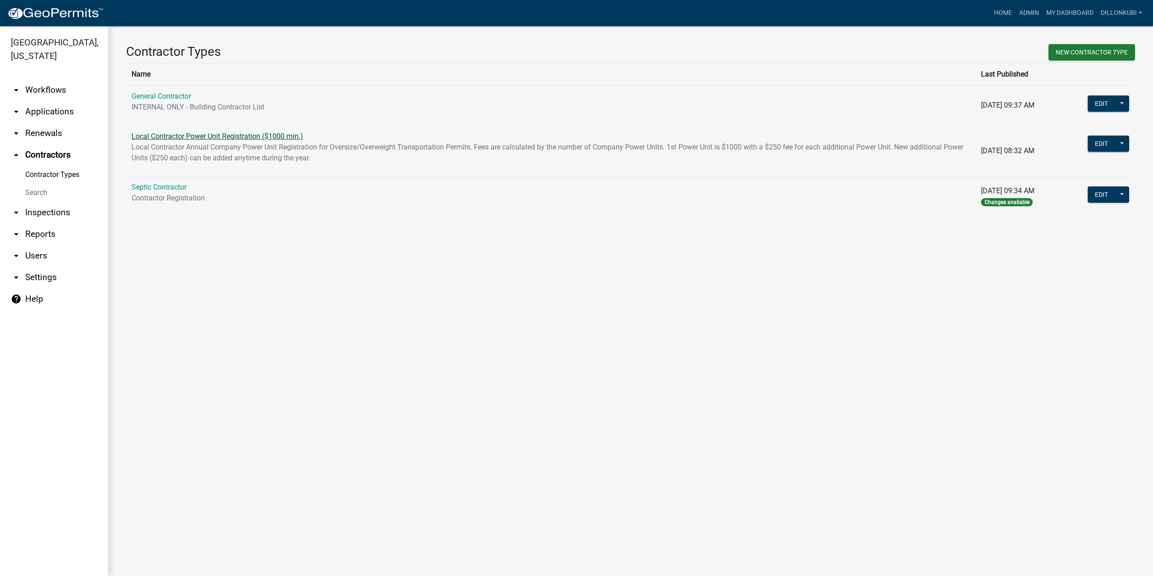
click at [170, 138] on link "Local Contractor Power Unit Registration ($1000 min.)" at bounding box center [218, 136] width 172 height 9
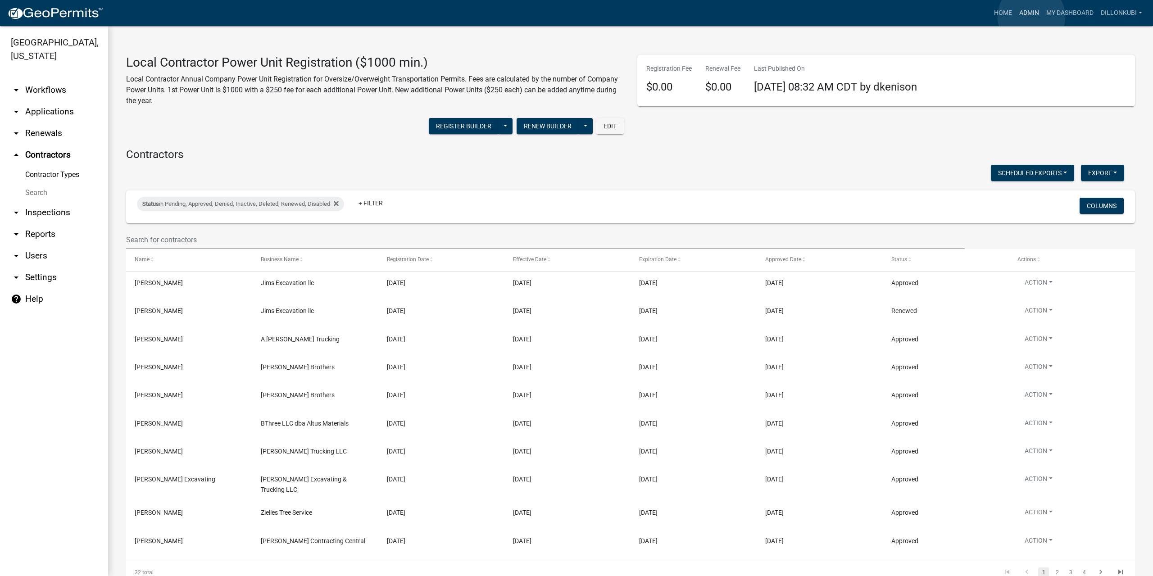
click at [1032, 17] on link "Admin" at bounding box center [1029, 13] width 27 height 17
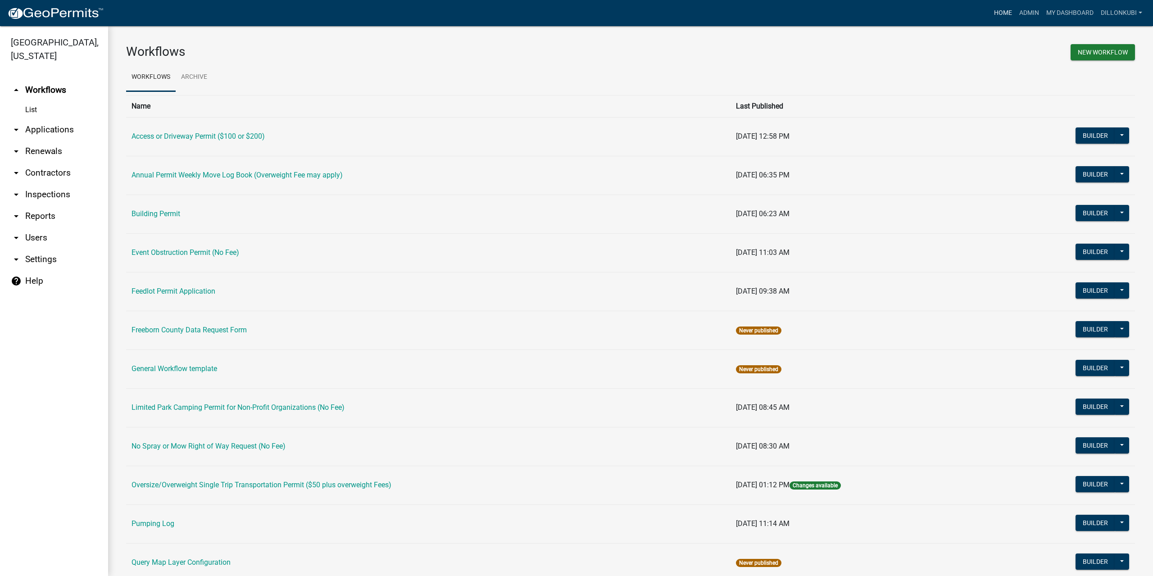
click at [1010, 11] on link "Home" at bounding box center [1003, 13] width 25 height 17
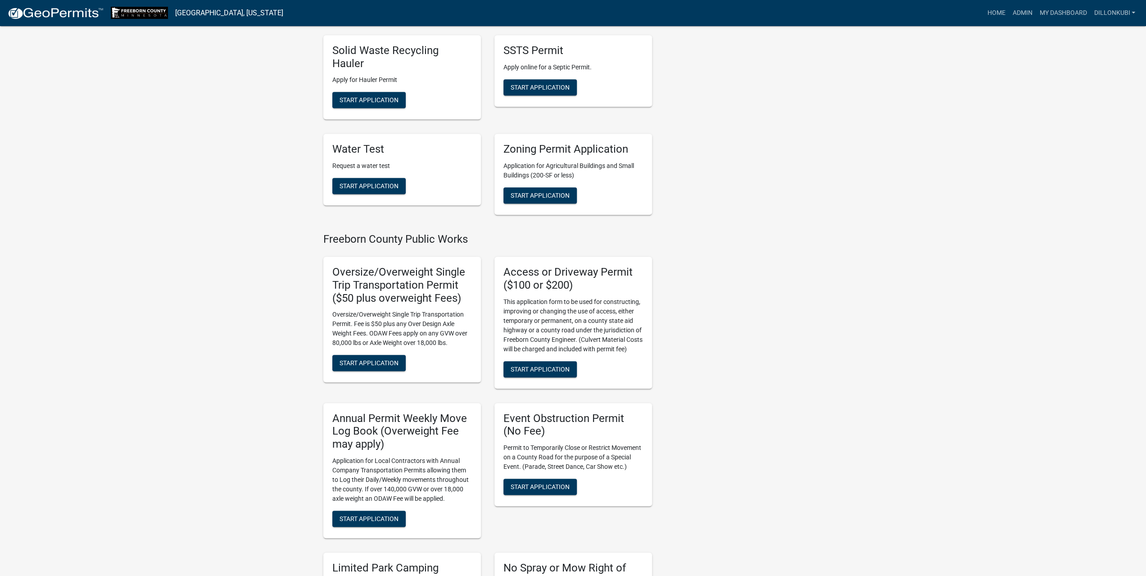
scroll to position [631, 0]
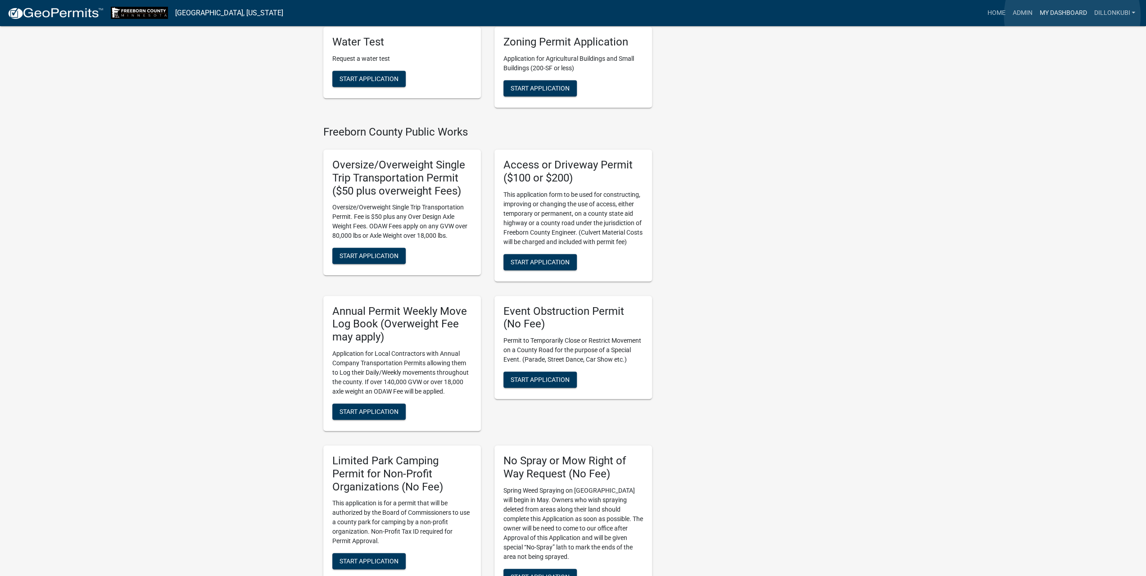
click at [1073, 16] on link "My Dashboard" at bounding box center [1063, 13] width 55 height 17
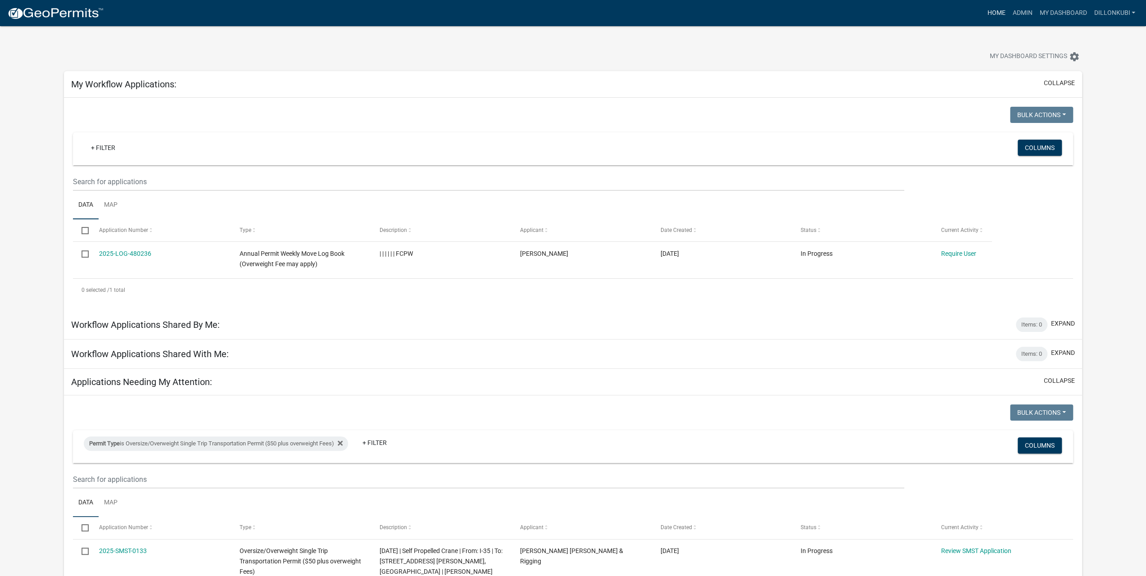
click at [991, 10] on link "Home" at bounding box center [996, 13] width 25 height 17
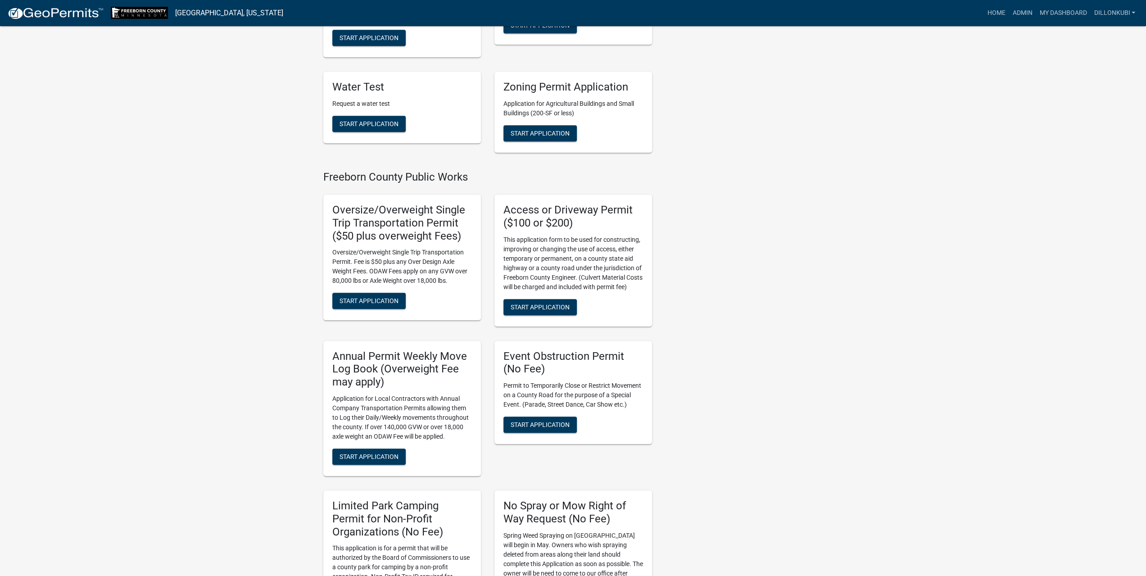
scroll to position [631, 0]
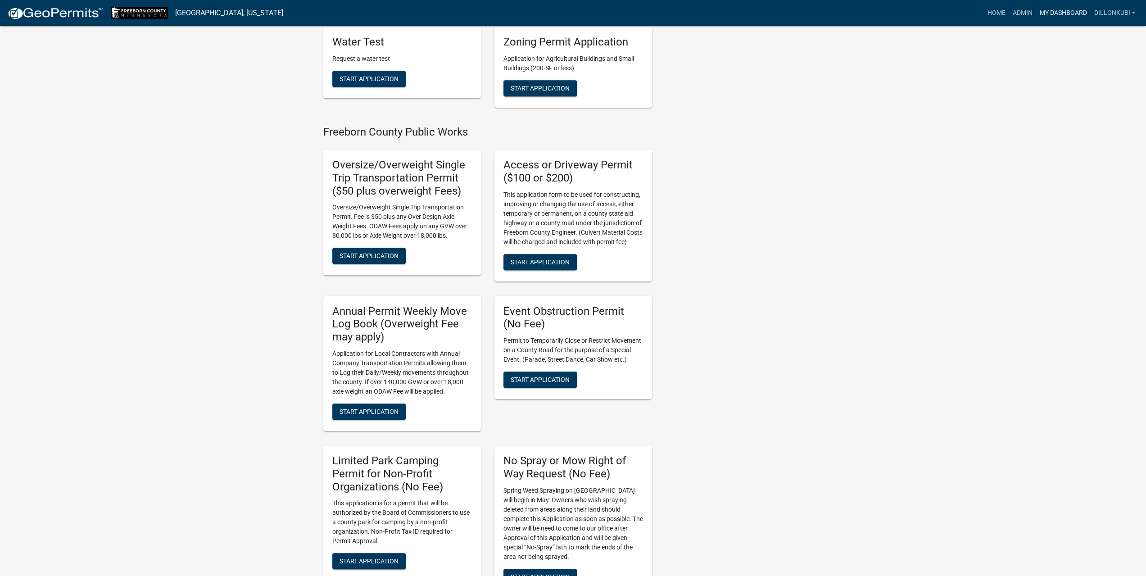
click at [1054, 13] on link "My Dashboard" at bounding box center [1063, 13] width 55 height 17
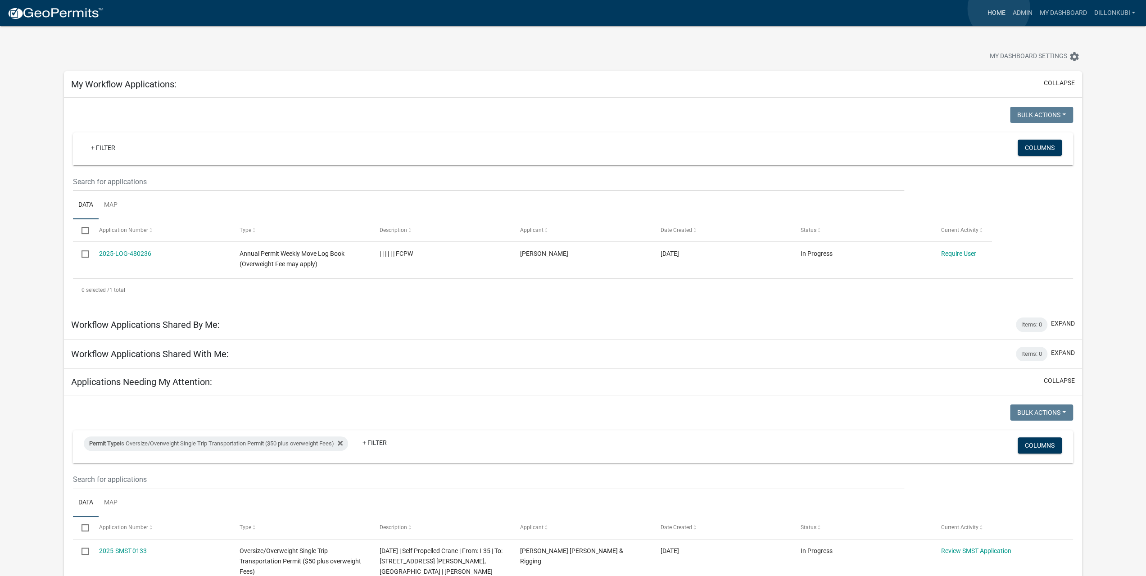
click at [999, 9] on link "Home" at bounding box center [996, 13] width 25 height 17
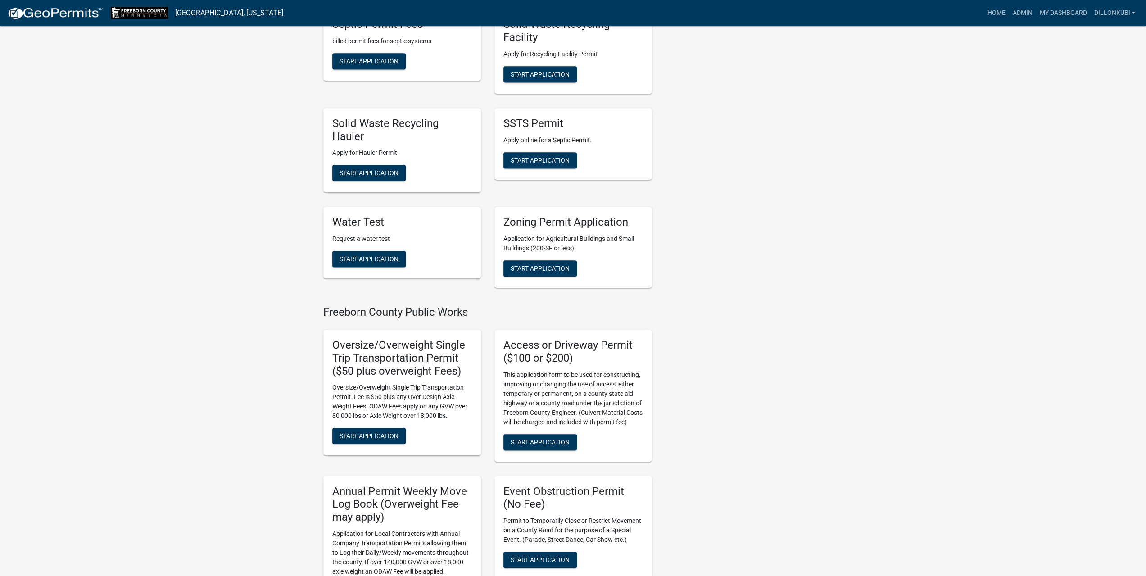
scroll to position [496, 0]
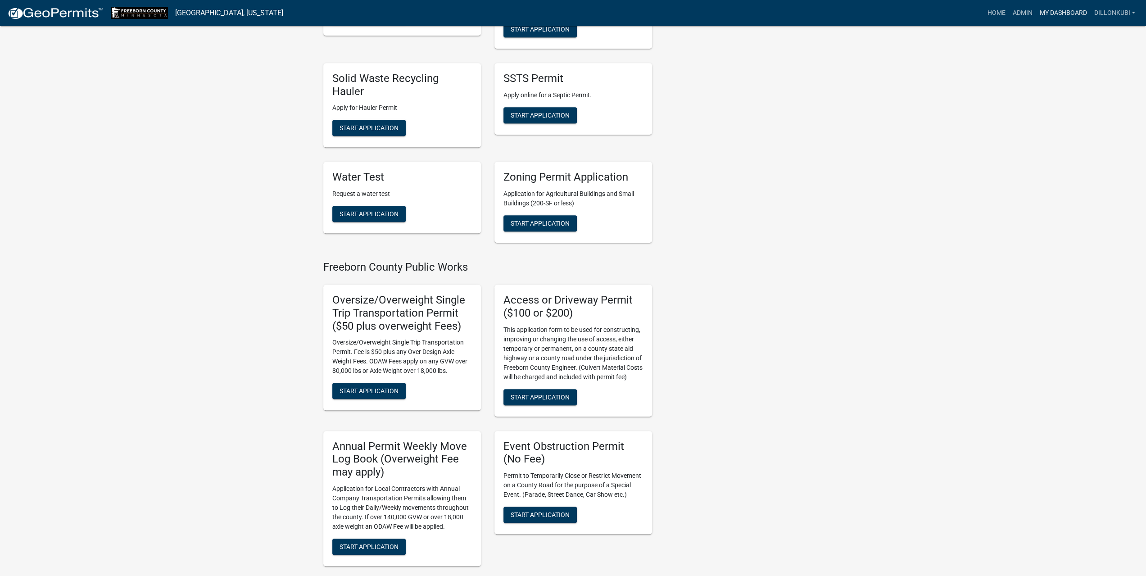
click at [1061, 15] on link "My Dashboard" at bounding box center [1063, 13] width 55 height 17
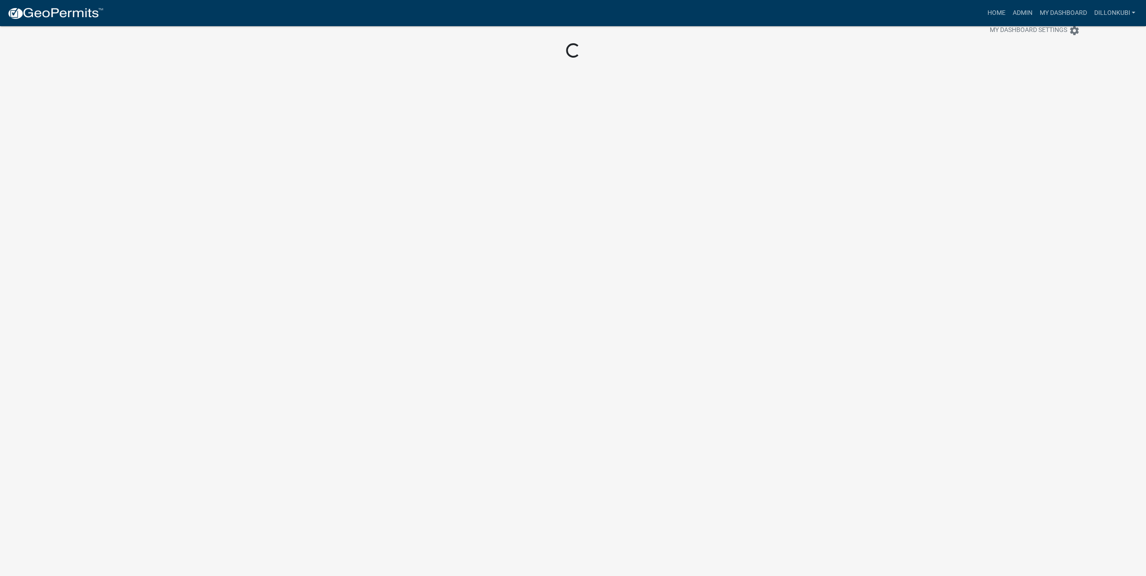
scroll to position [26, 0]
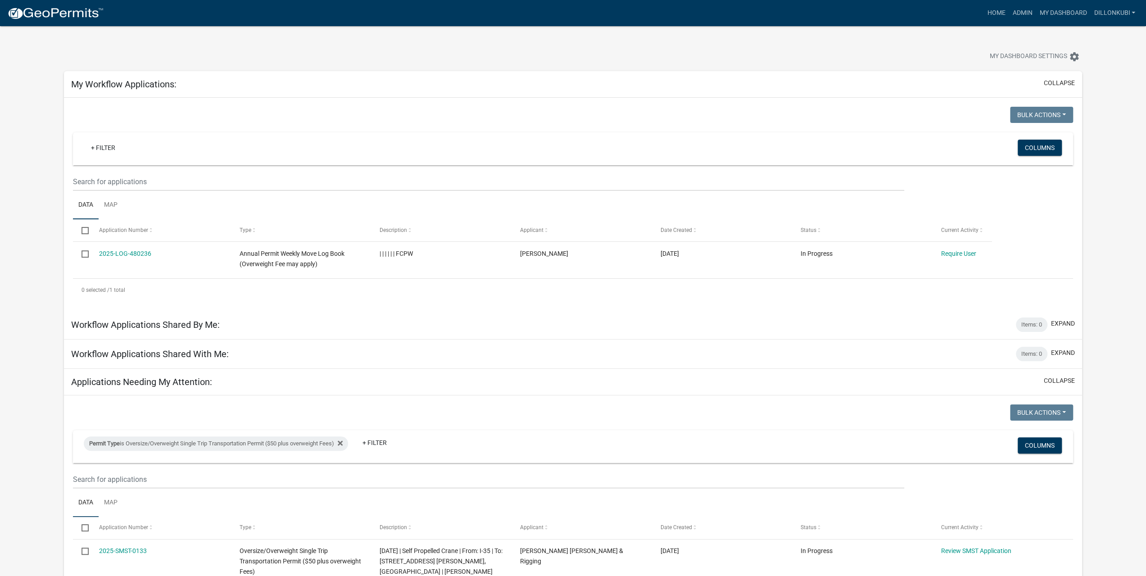
click at [50, 9] on img at bounding box center [55, 14] width 96 height 14
click at [989, 11] on link "Home" at bounding box center [996, 13] width 25 height 17
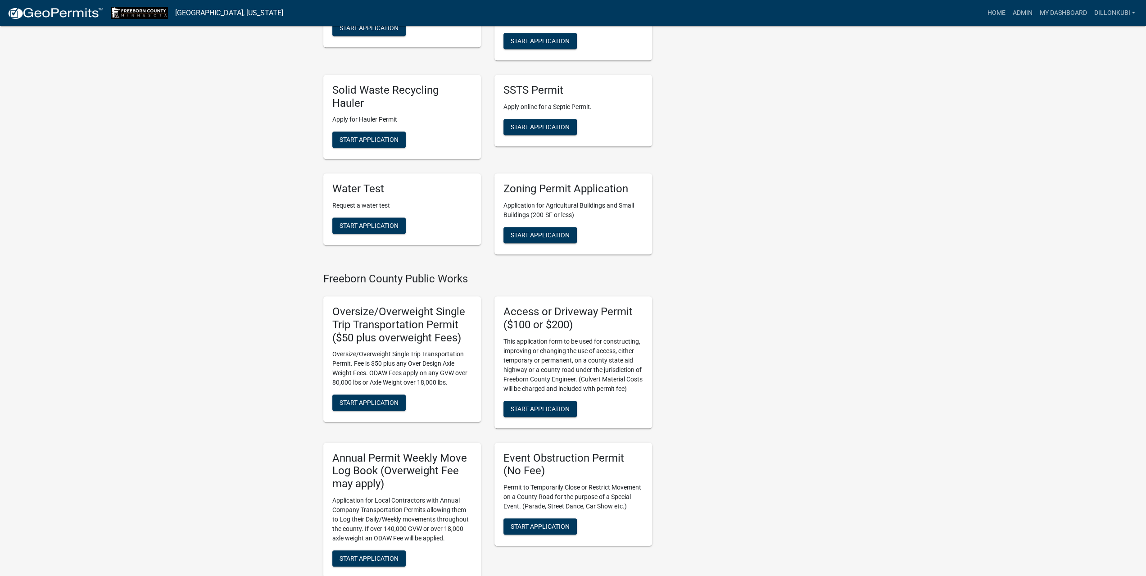
scroll to position [450, 0]
